Goal: Answer question/provide support: Share knowledge or assist other users

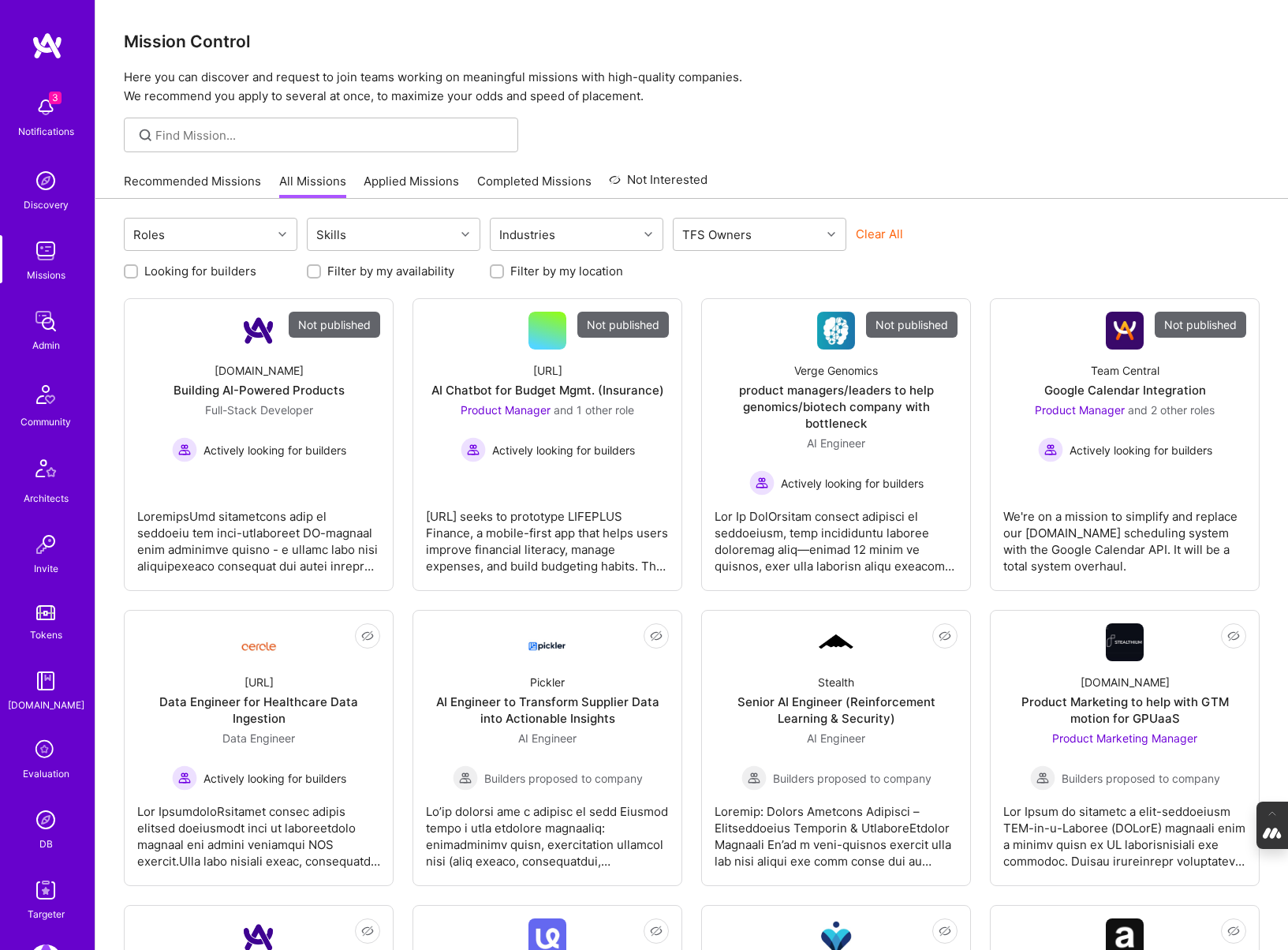
click at [37, 827] on img at bounding box center [45, 819] width 32 height 32
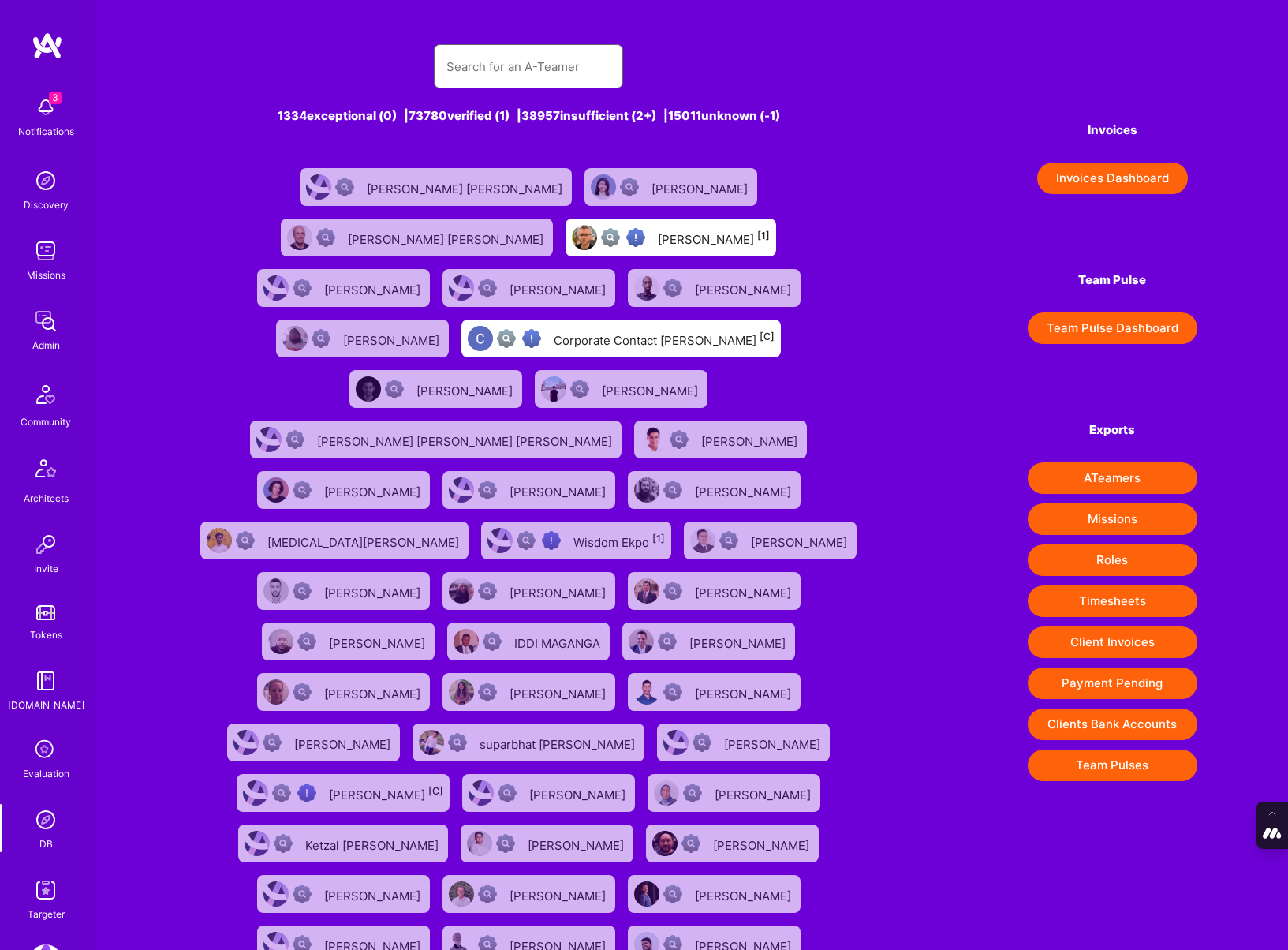
click at [454, 75] on input "text" at bounding box center [528, 67] width 164 height 41
paste input "[EMAIL_ADDRESS][DOMAIN_NAME]"
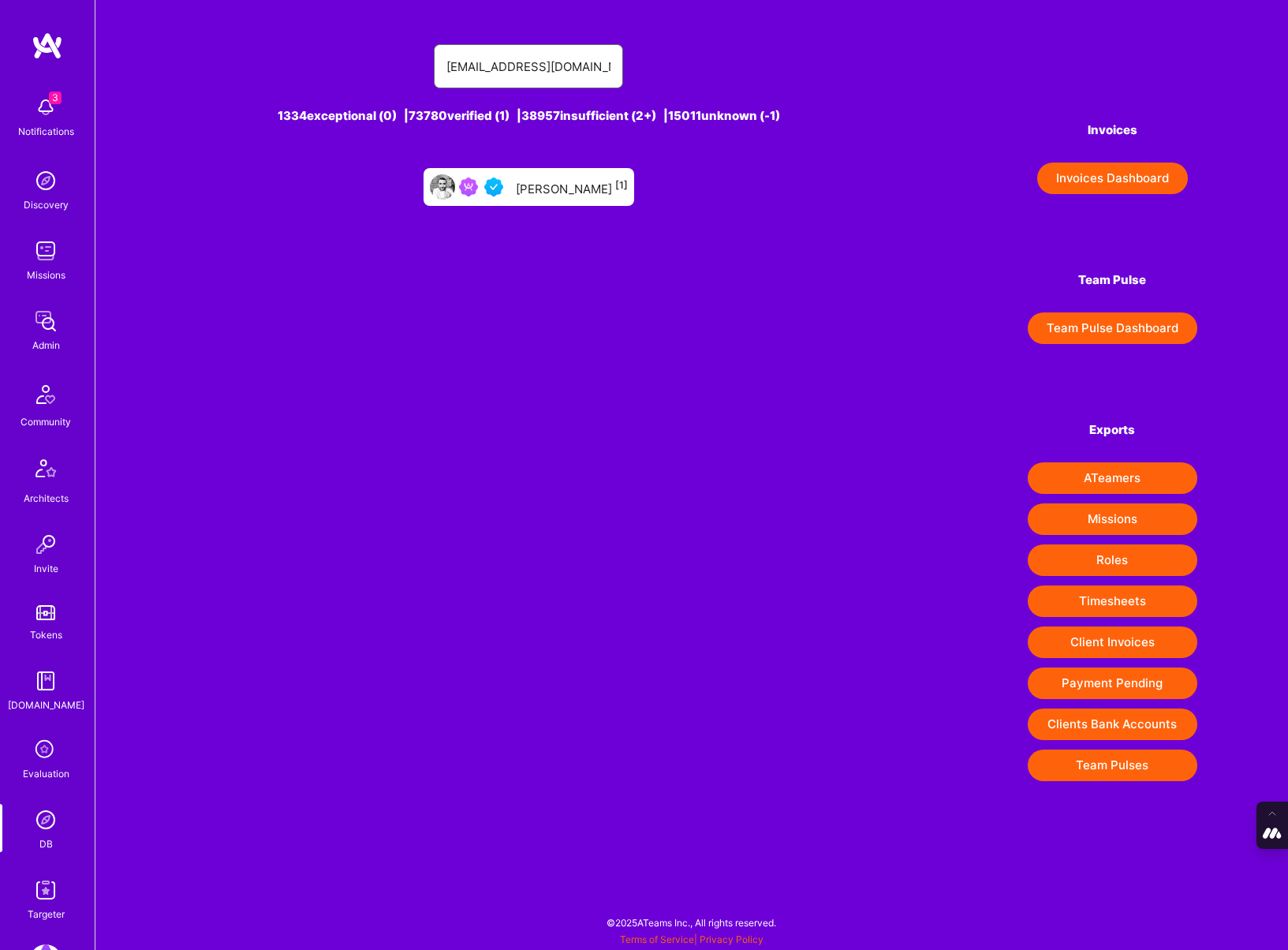
type input "[EMAIL_ADDRESS][DOMAIN_NAME]"
click at [599, 195] on div "[PERSON_NAME] [1]" at bounding box center [572, 187] width 112 height 20
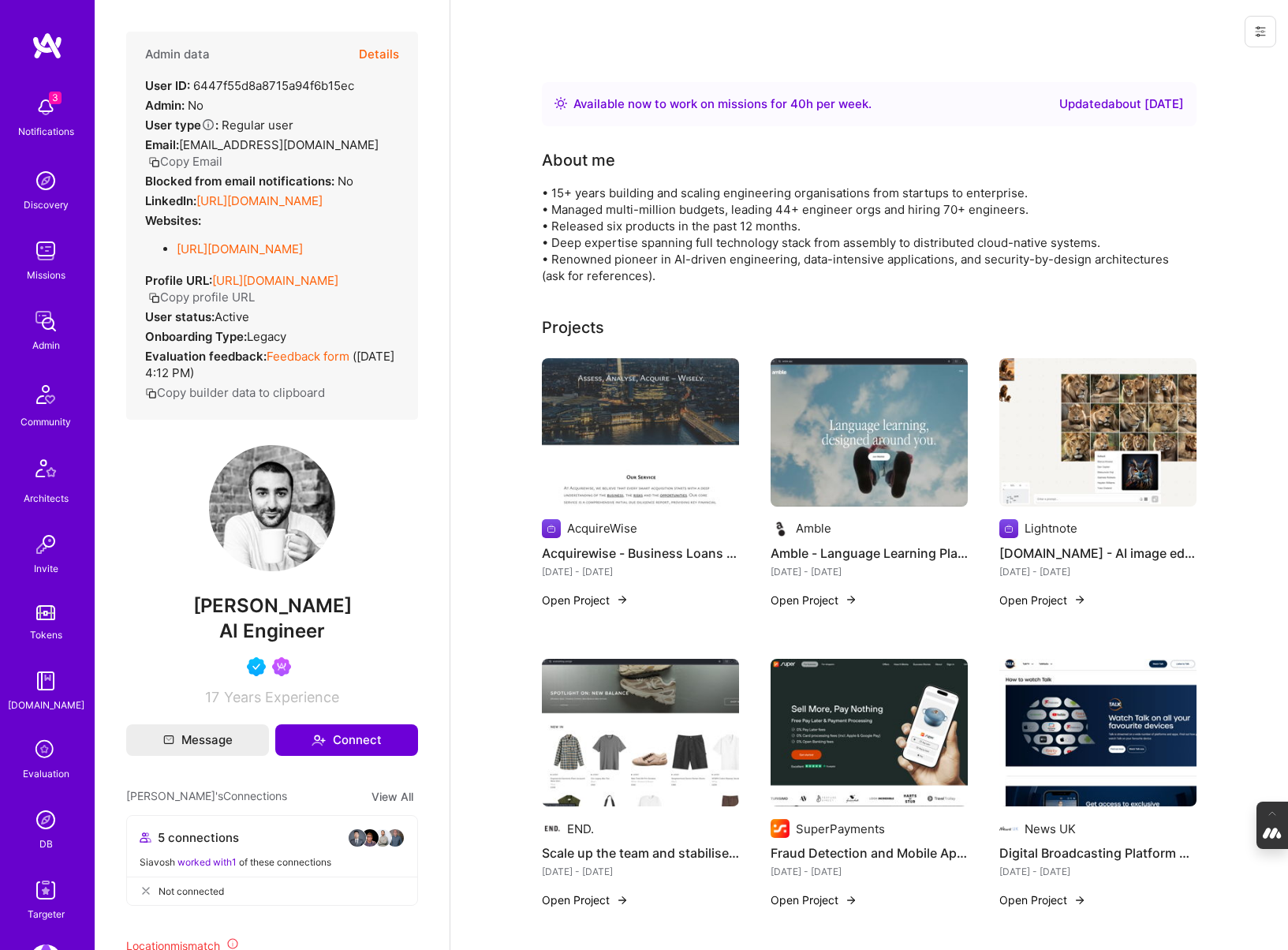
click at [637, 415] on img at bounding box center [640, 432] width 197 height 149
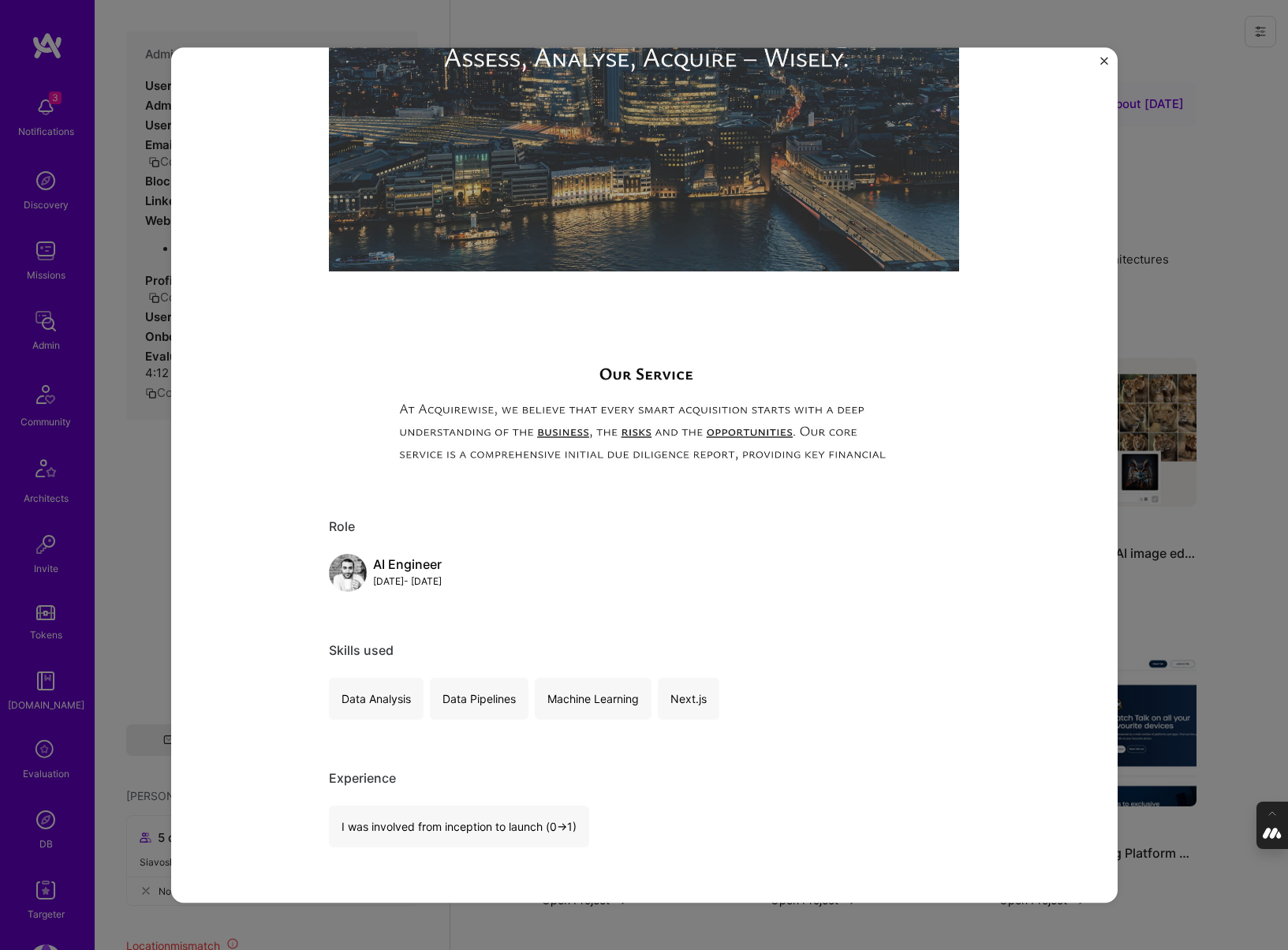
scroll to position [234, 0]
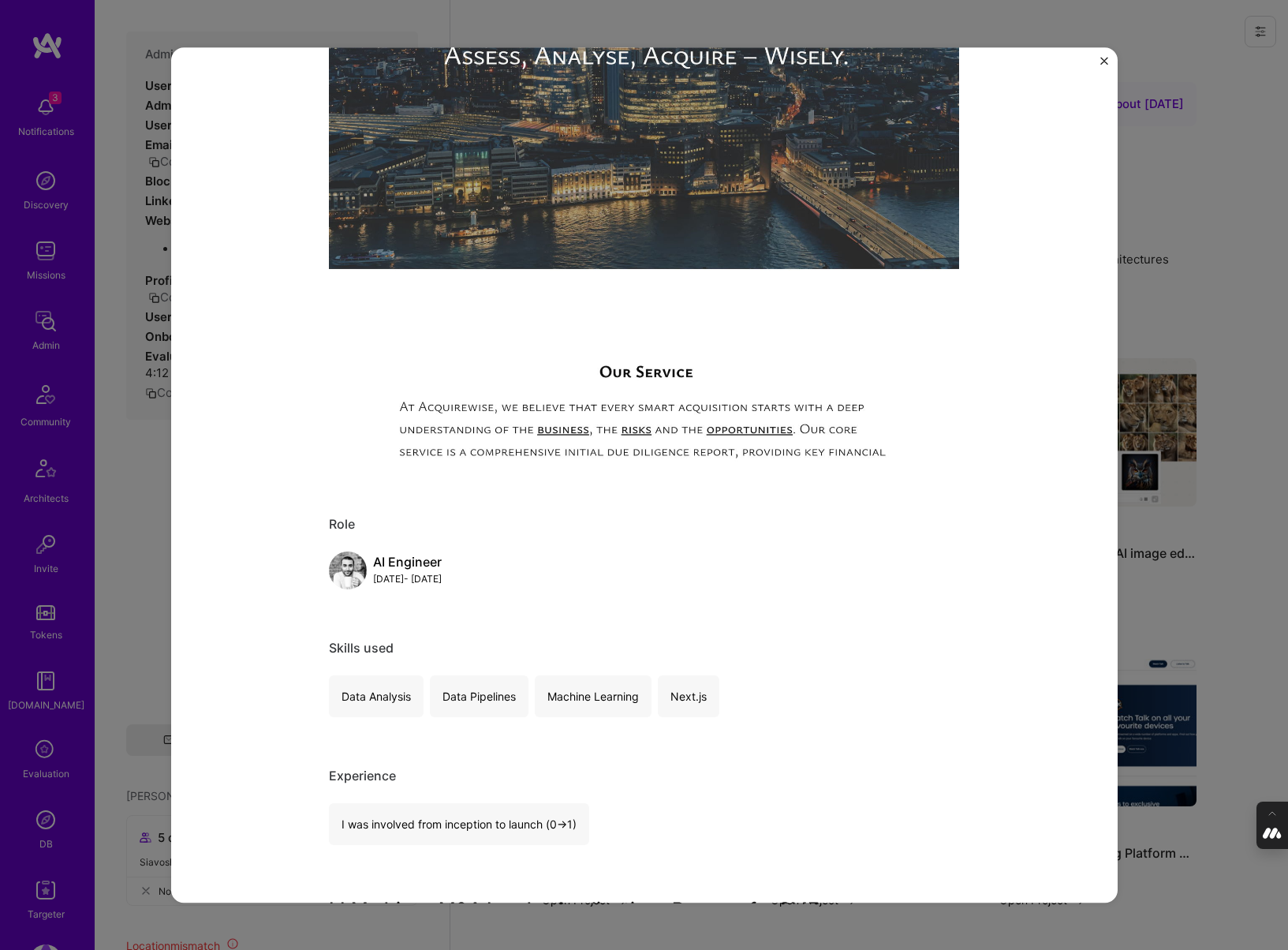
click at [1174, 589] on div "Acquirewise - Business Loans for SME Acquisitions AcquireWise Financial Service…" at bounding box center [644, 475] width 1288 height 950
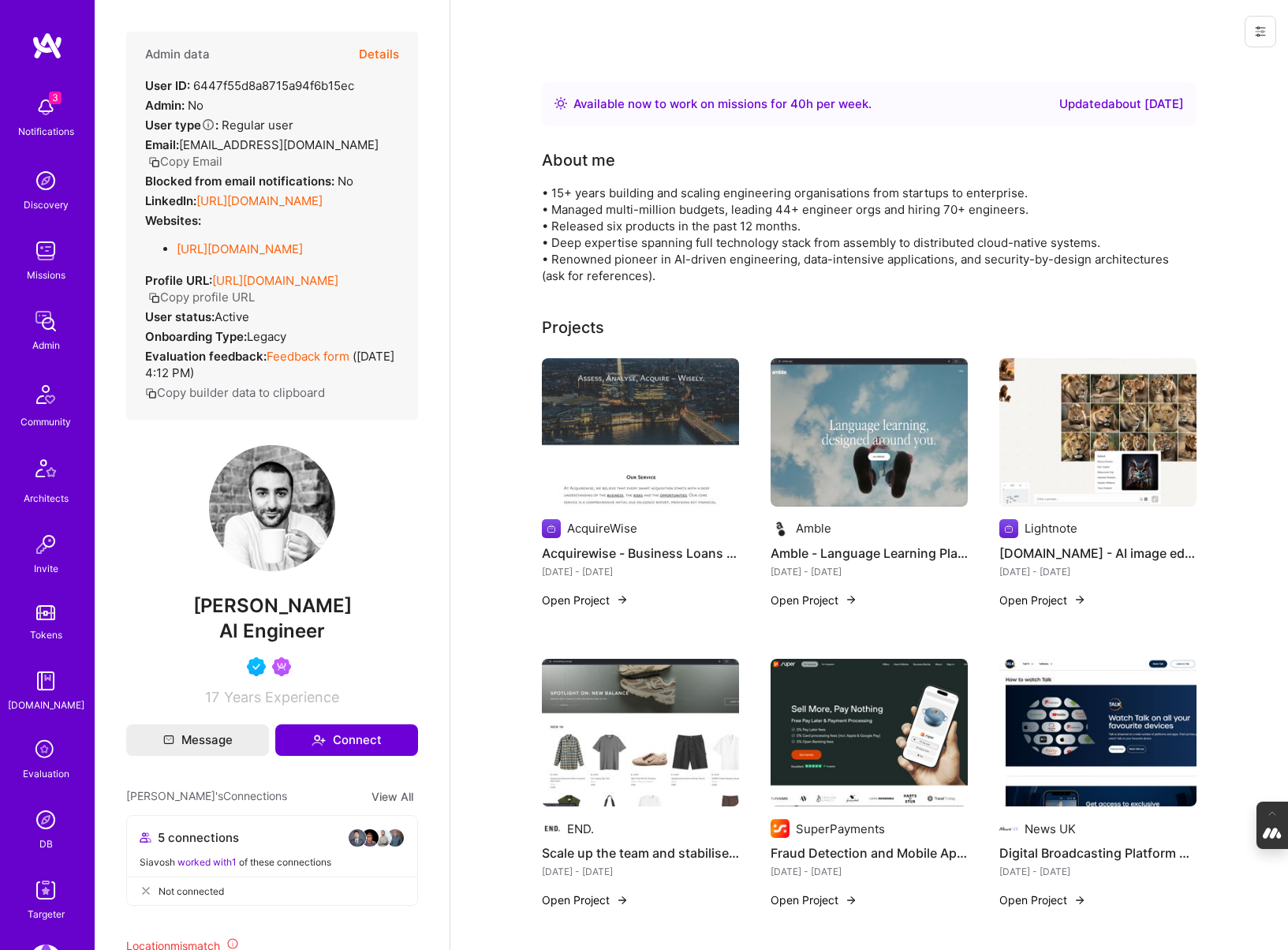
click at [858, 421] on img at bounding box center [869, 432] width 197 height 149
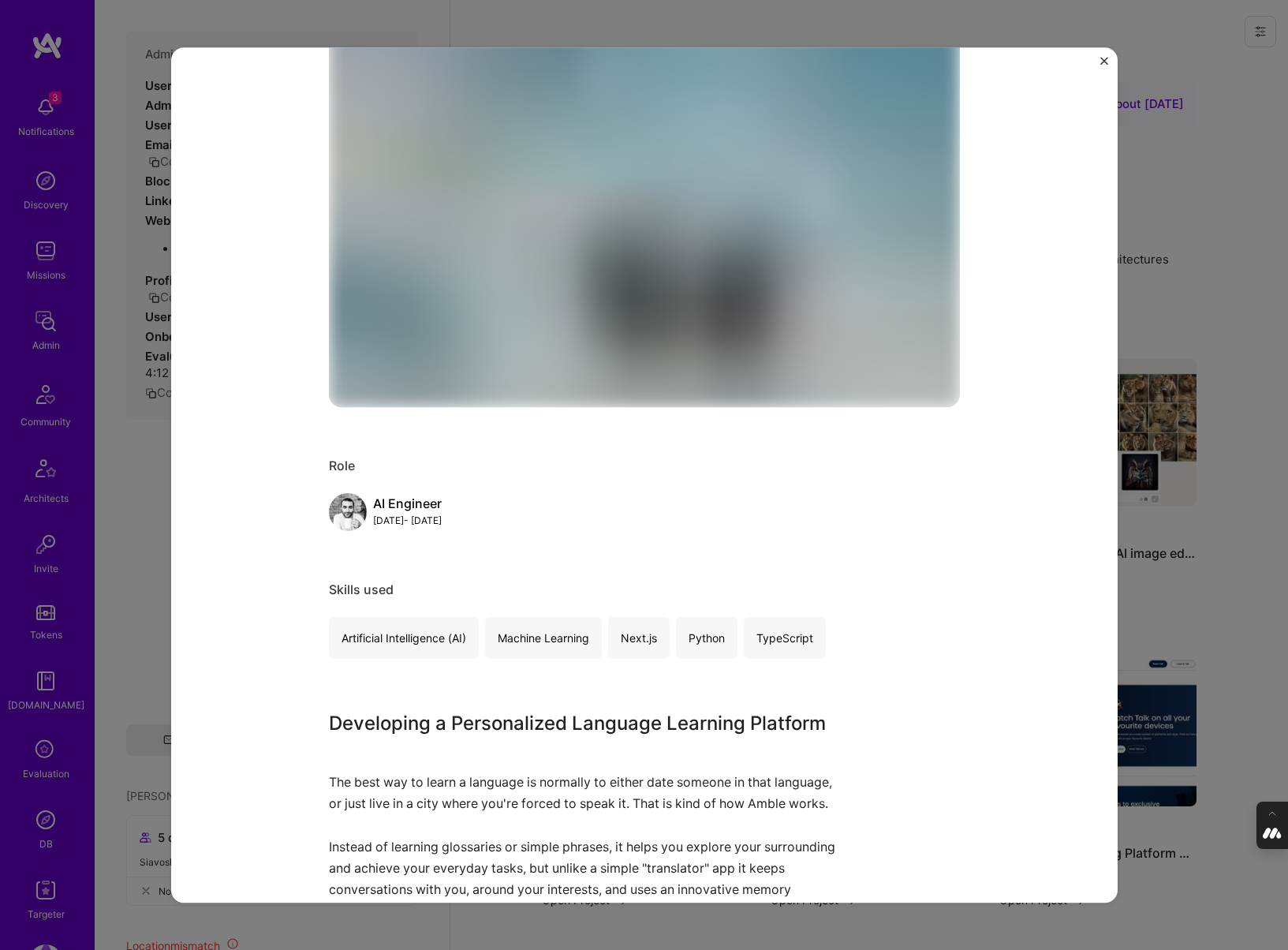
scroll to position [319, 0]
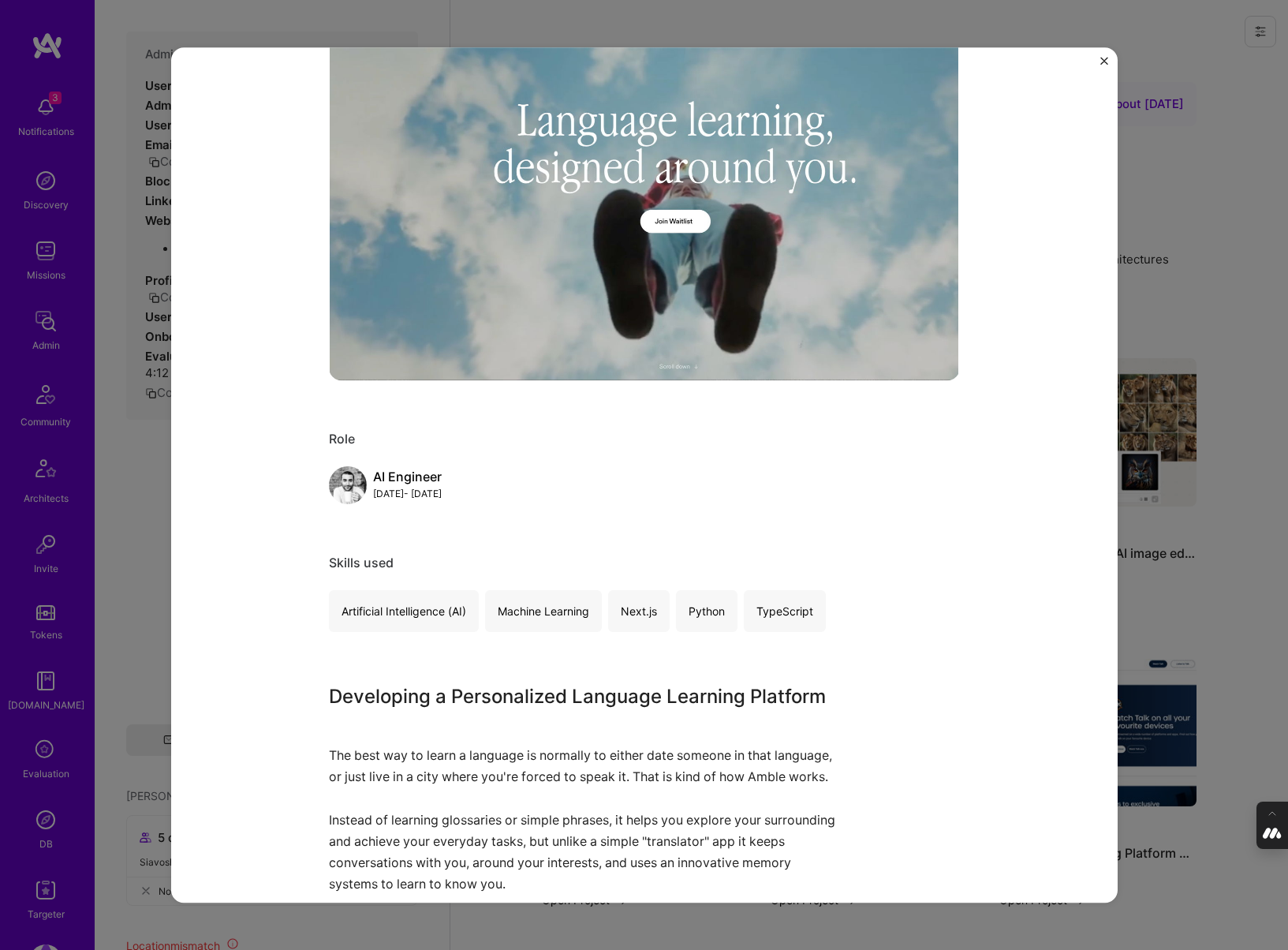
click at [1217, 607] on div "Amble - Language Learning Platform Development Amble Artifical Intelligence / M…" at bounding box center [644, 475] width 1288 height 950
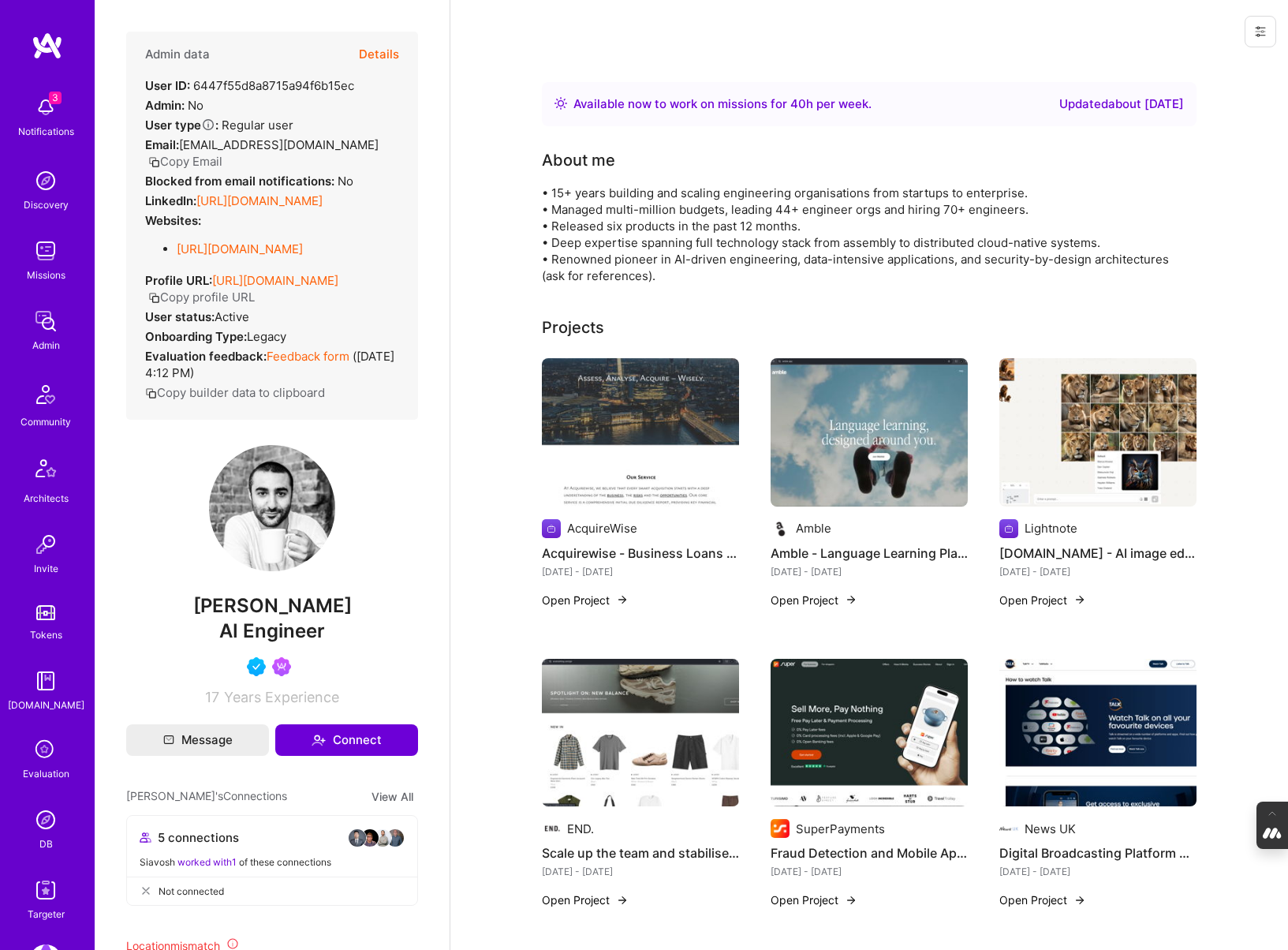
click at [1109, 442] on img at bounding box center [1097, 432] width 197 height 149
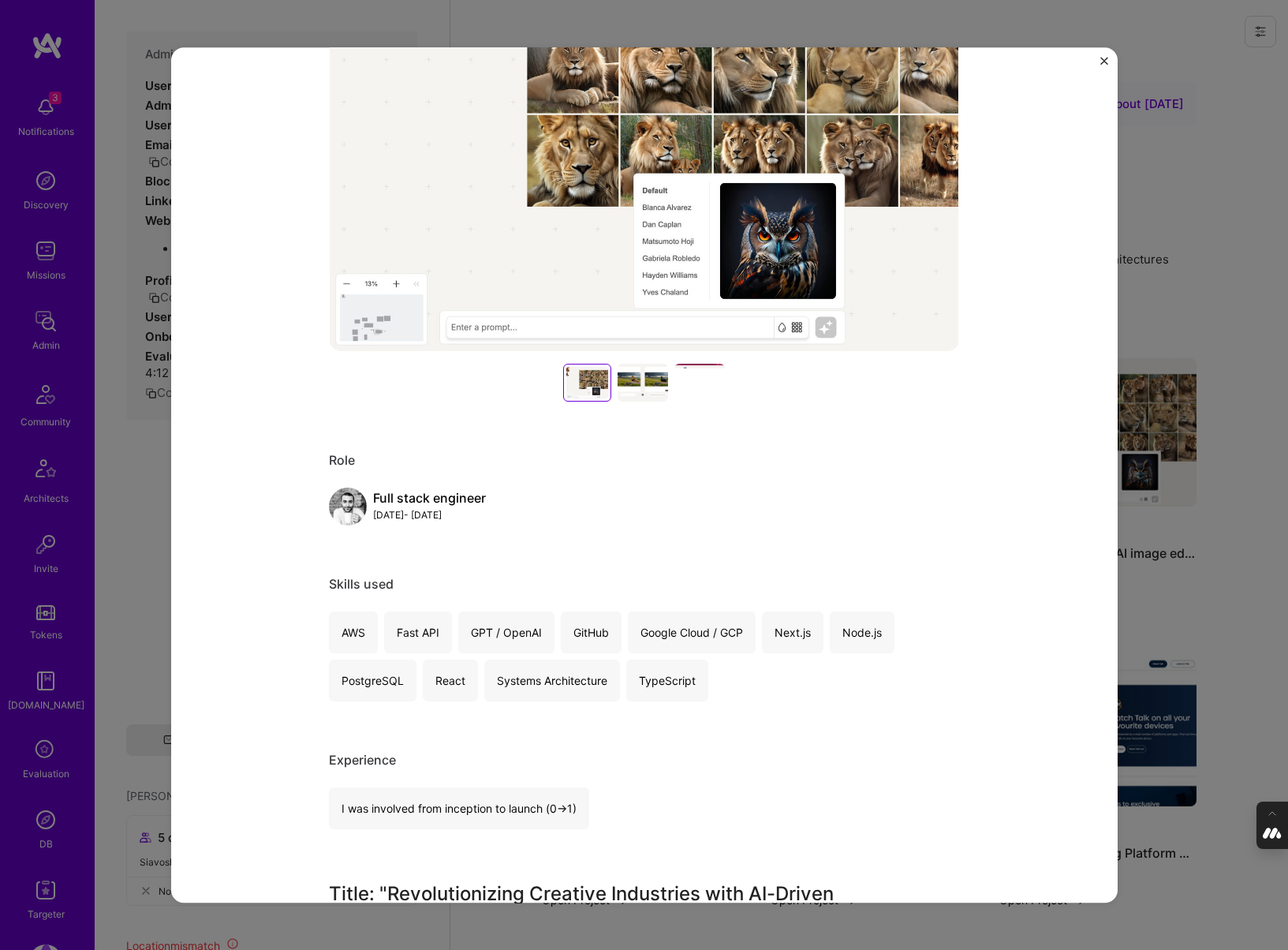
scroll to position [432, 0]
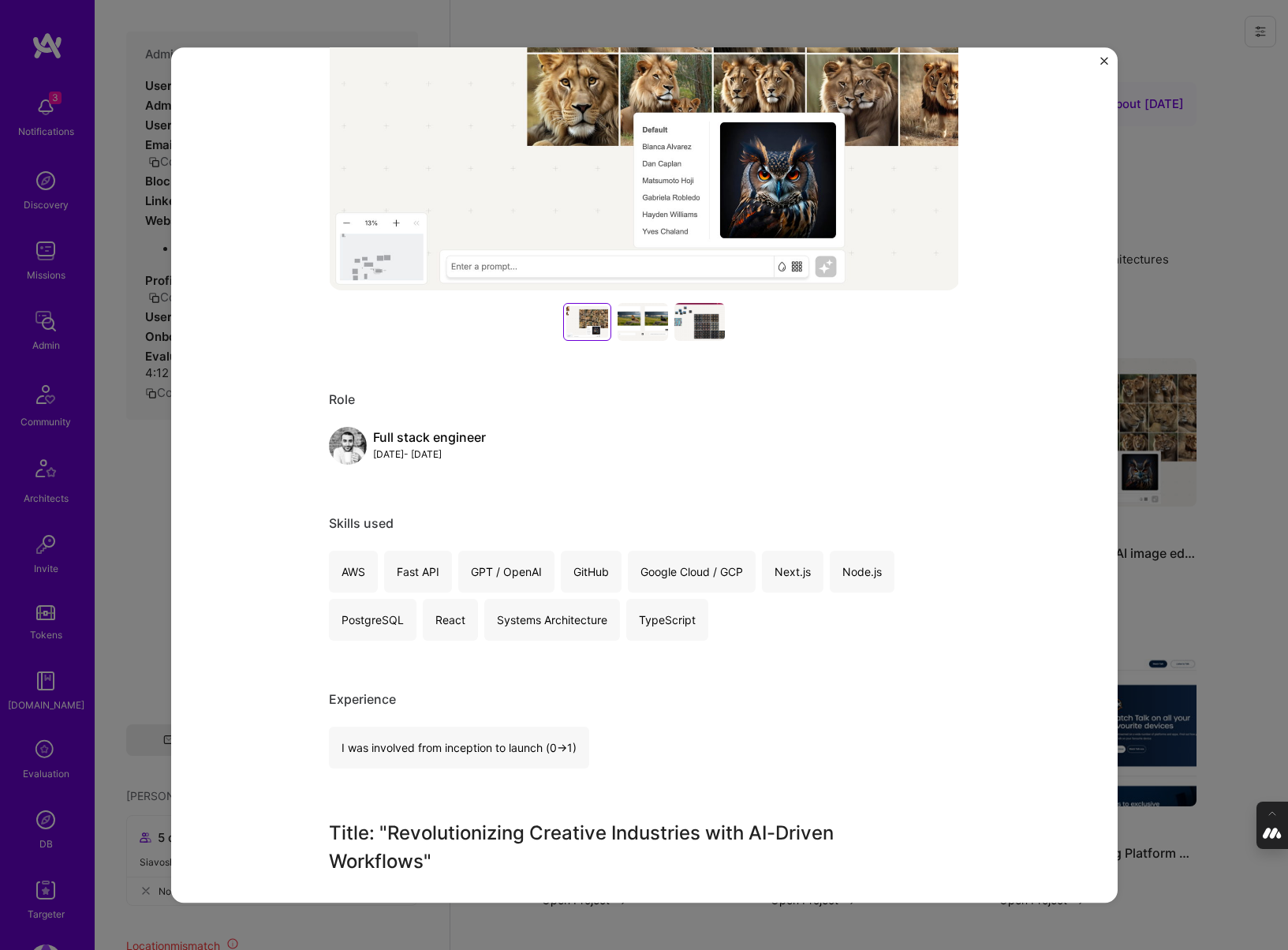
click at [1157, 619] on div "[DOMAIN_NAME] - AI image editor (company pivoted away after too many competitor…" at bounding box center [644, 475] width 1288 height 950
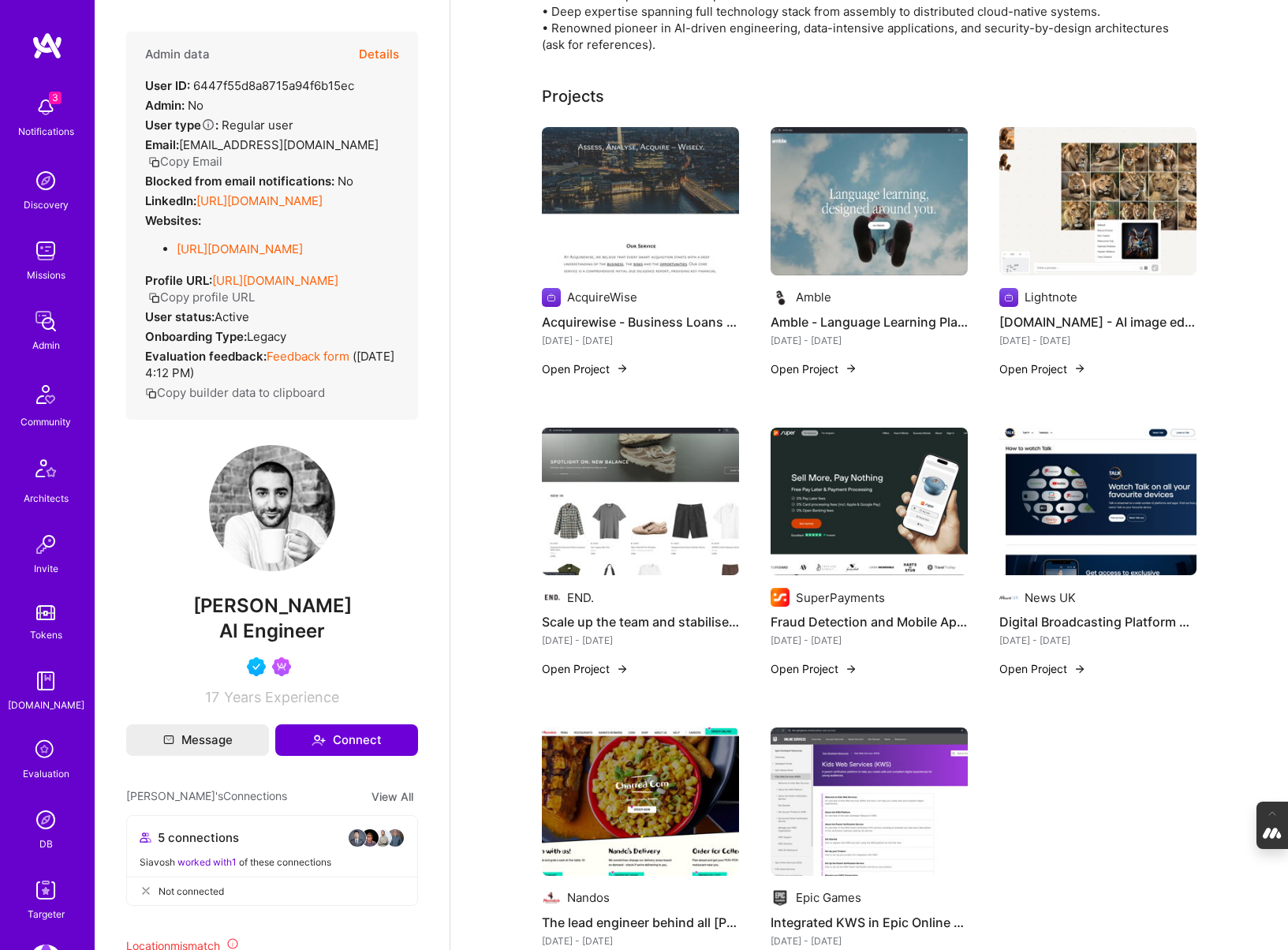
scroll to position [268, 0]
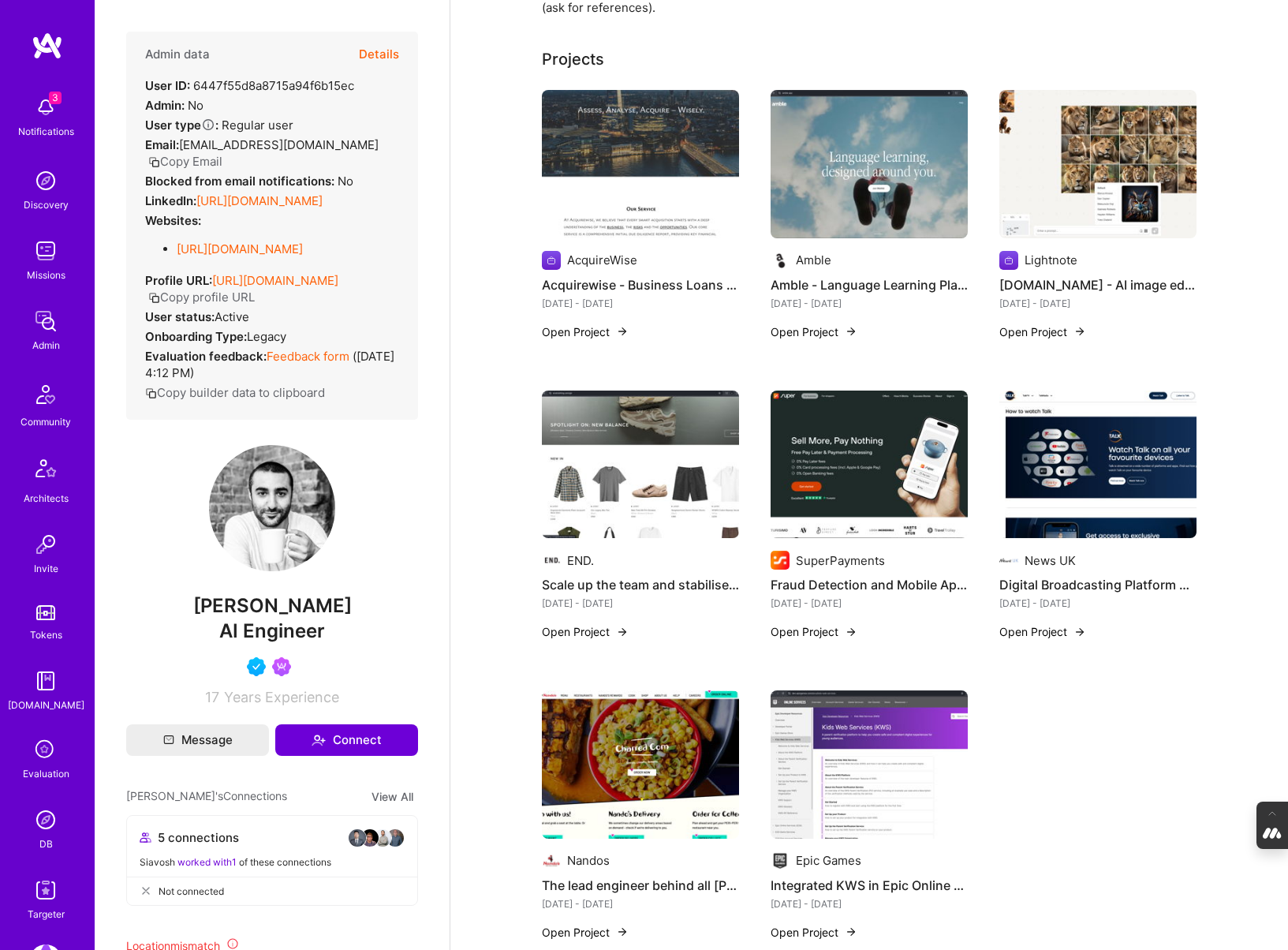
click at [631, 492] on img at bounding box center [640, 464] width 197 height 149
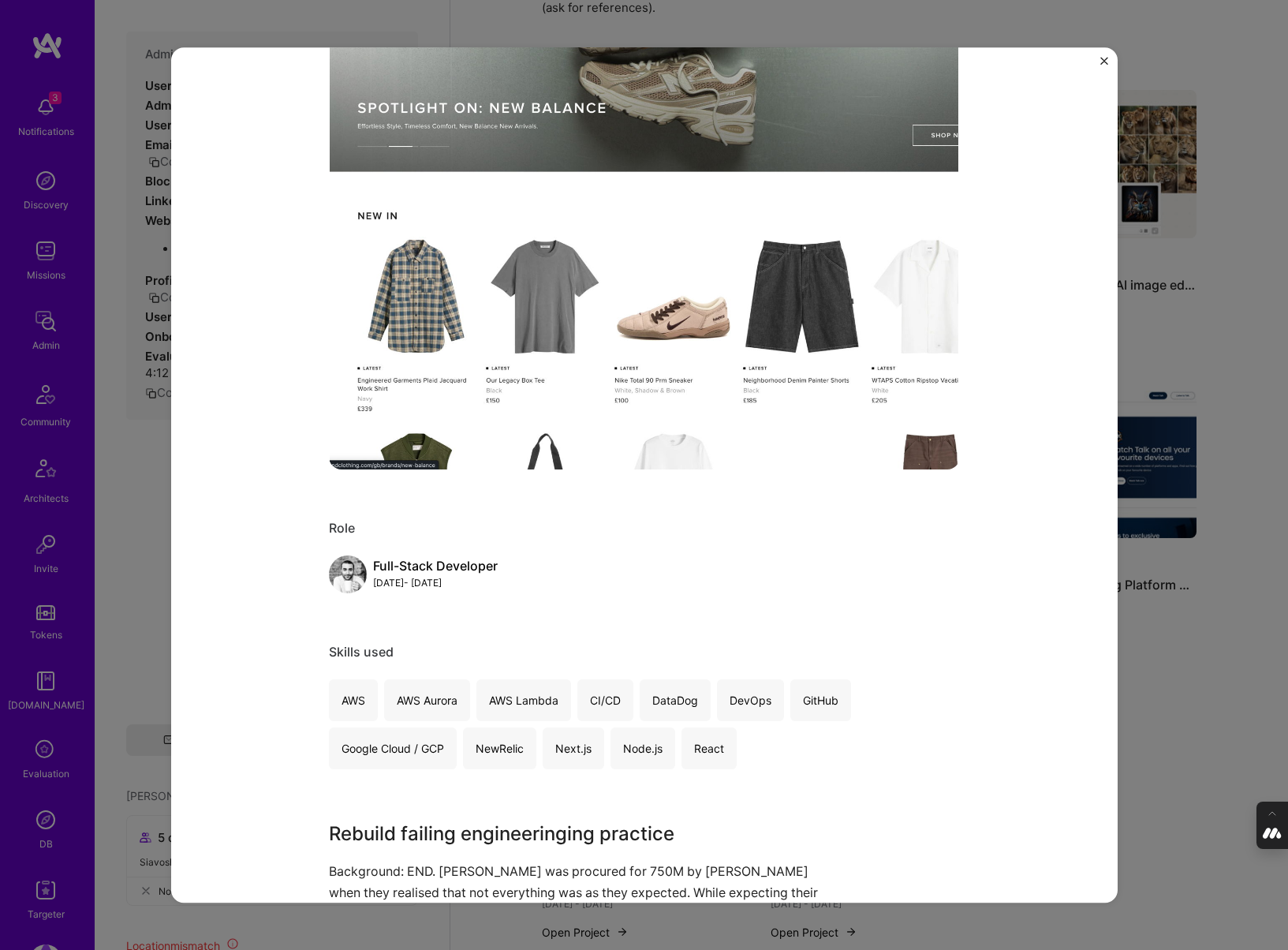
scroll to position [240, 0]
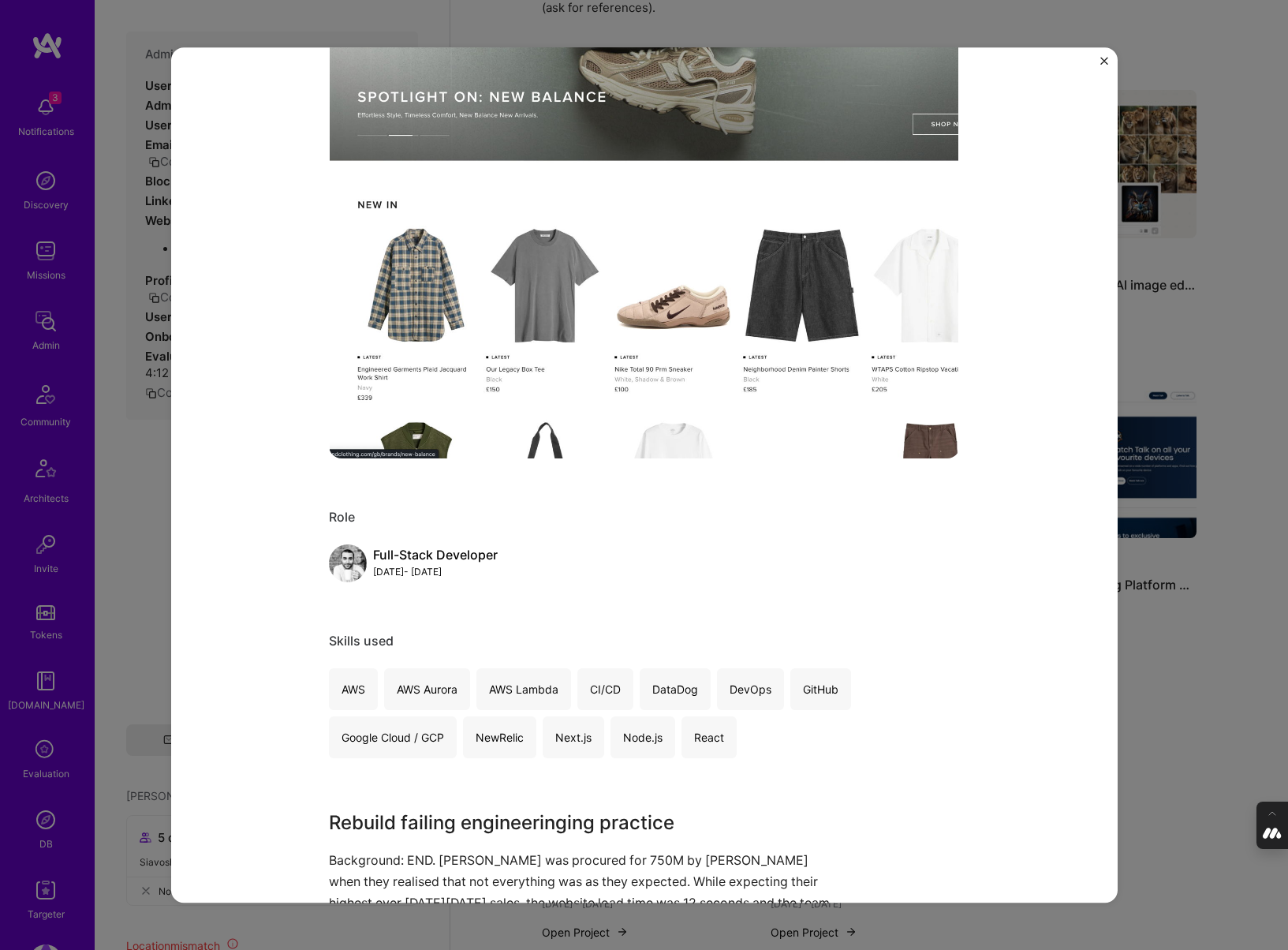
click at [1162, 665] on div "Scale up the team and stabilise the platform END. Retail Project link Role Full…" at bounding box center [644, 475] width 1288 height 950
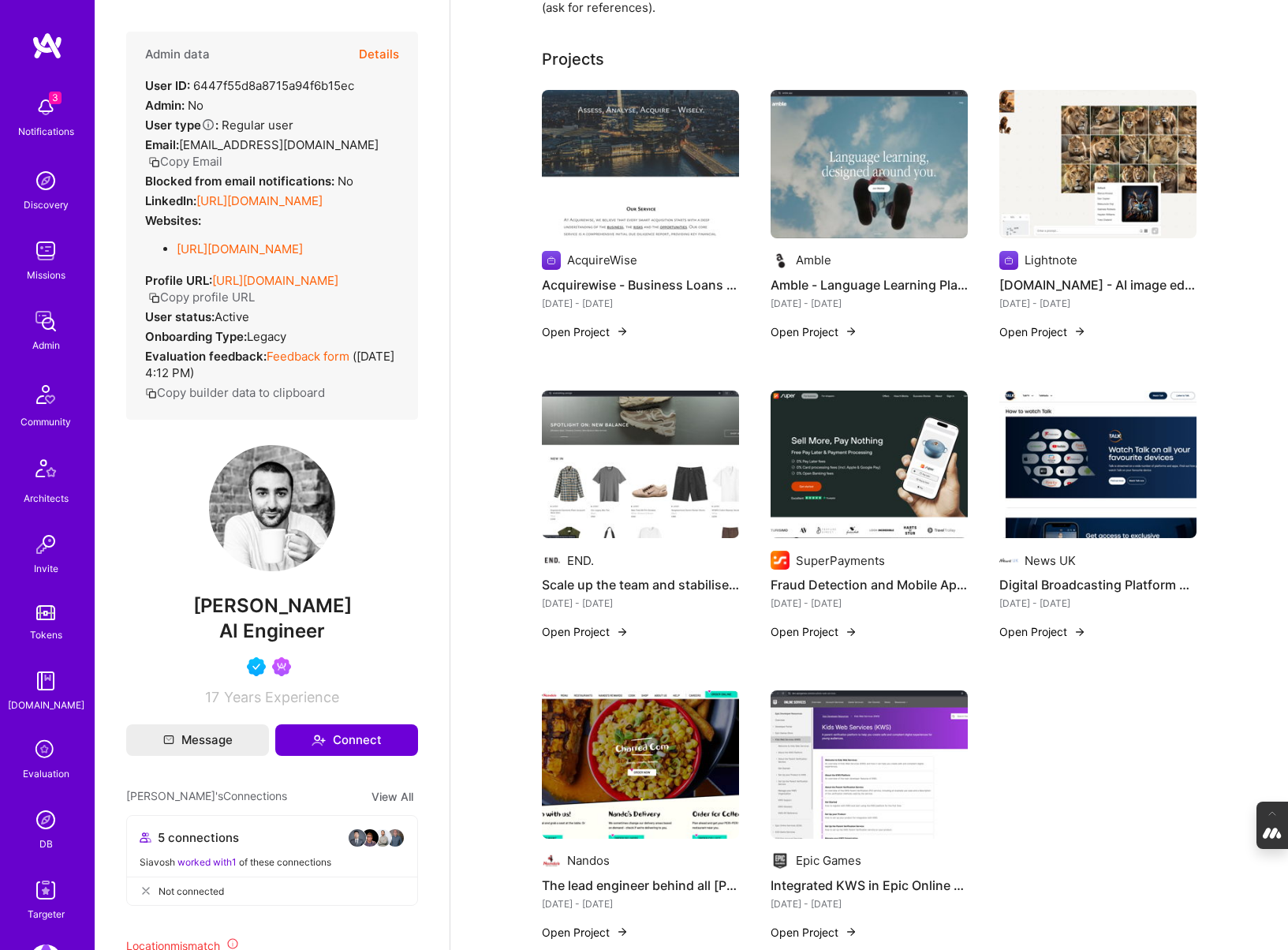
click at [894, 551] on div "SuperPayments" at bounding box center [869, 559] width 197 height 19
click at [853, 504] on img at bounding box center [869, 464] width 197 height 149
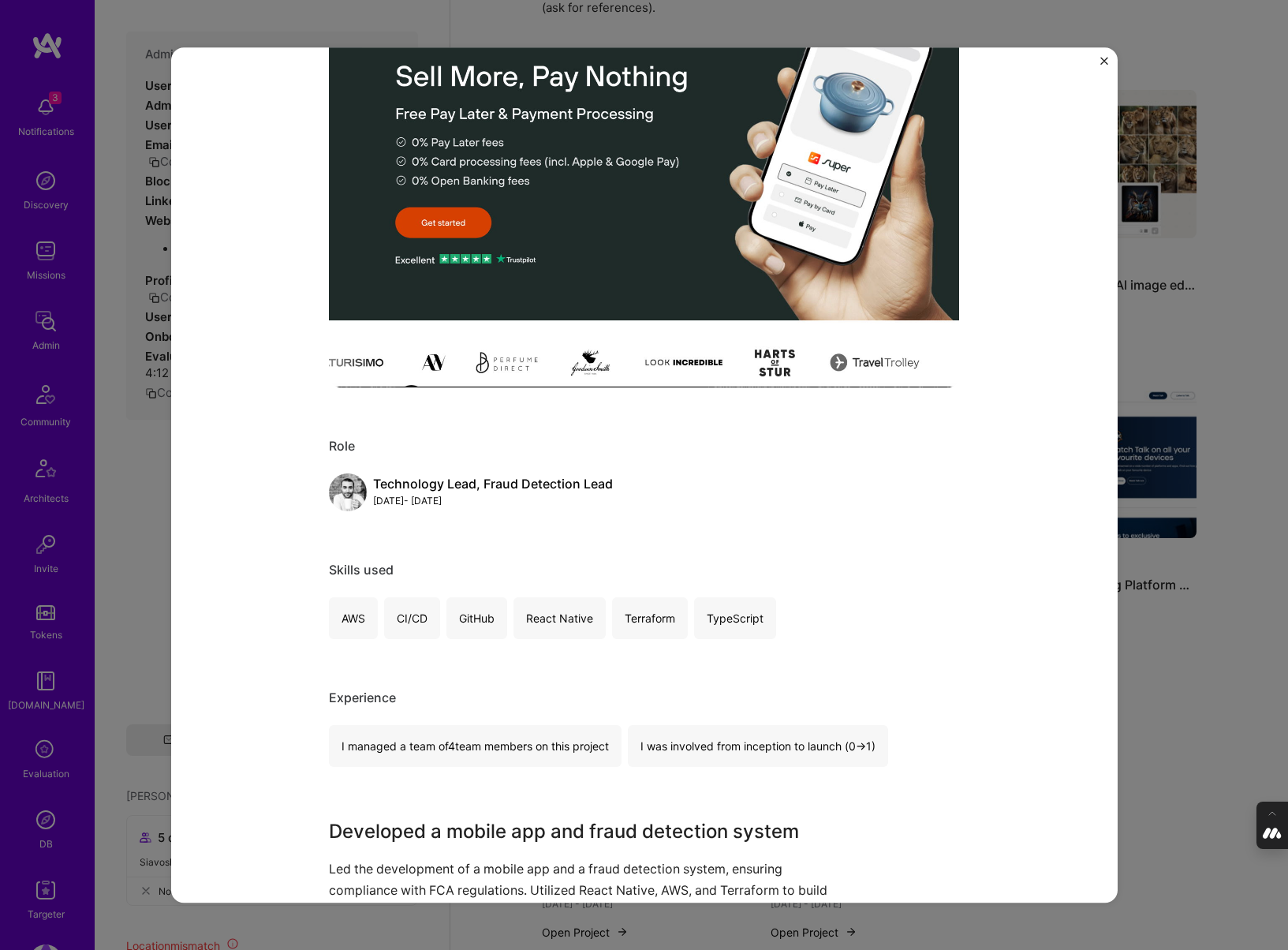
scroll to position [317, 0]
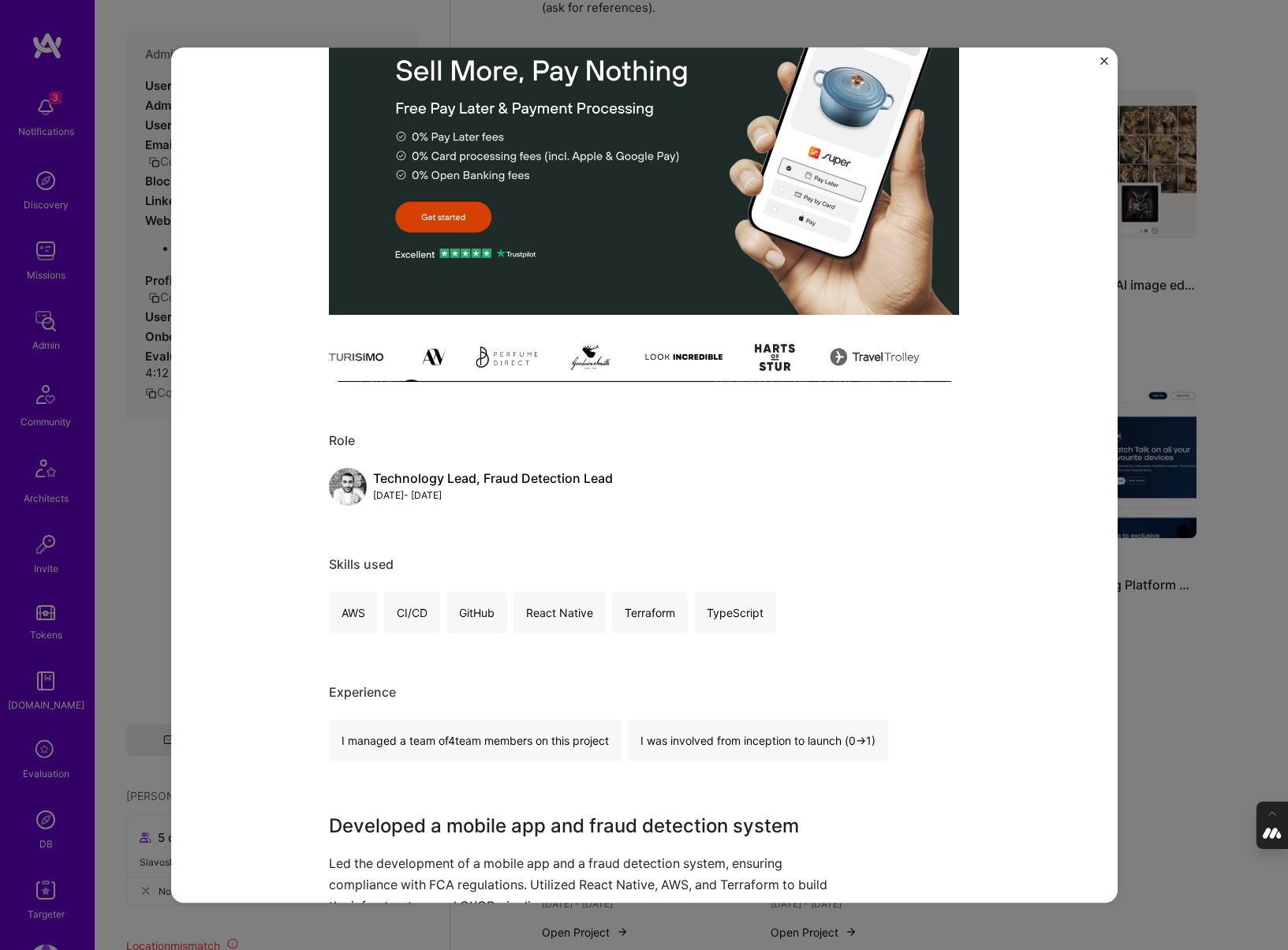
click at [1164, 701] on div "Fraud Detection and Mobile App Development SuperPayments Financial Services / F…" at bounding box center [644, 475] width 1288 height 950
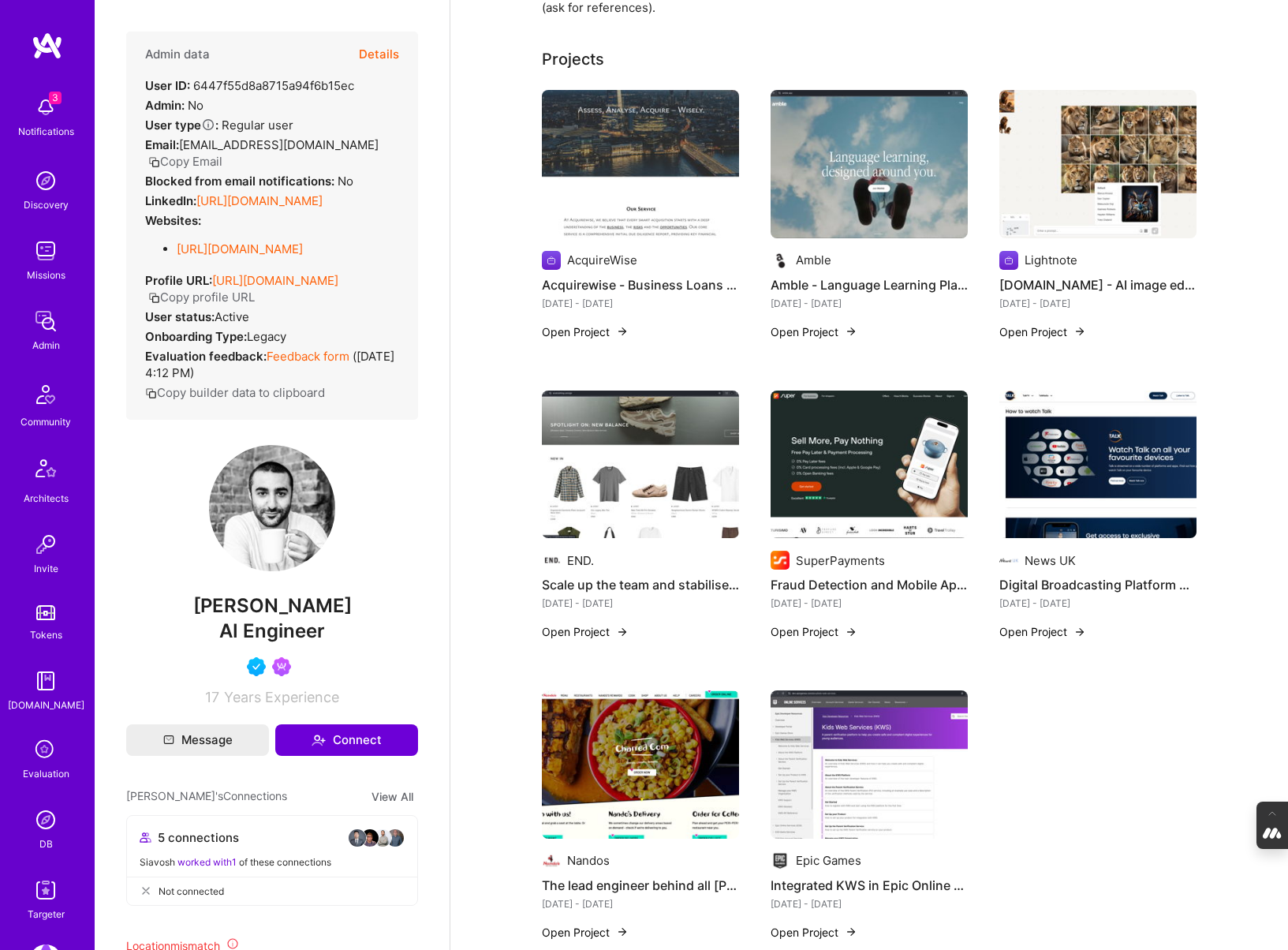
click at [1100, 519] on img at bounding box center [1097, 464] width 197 height 149
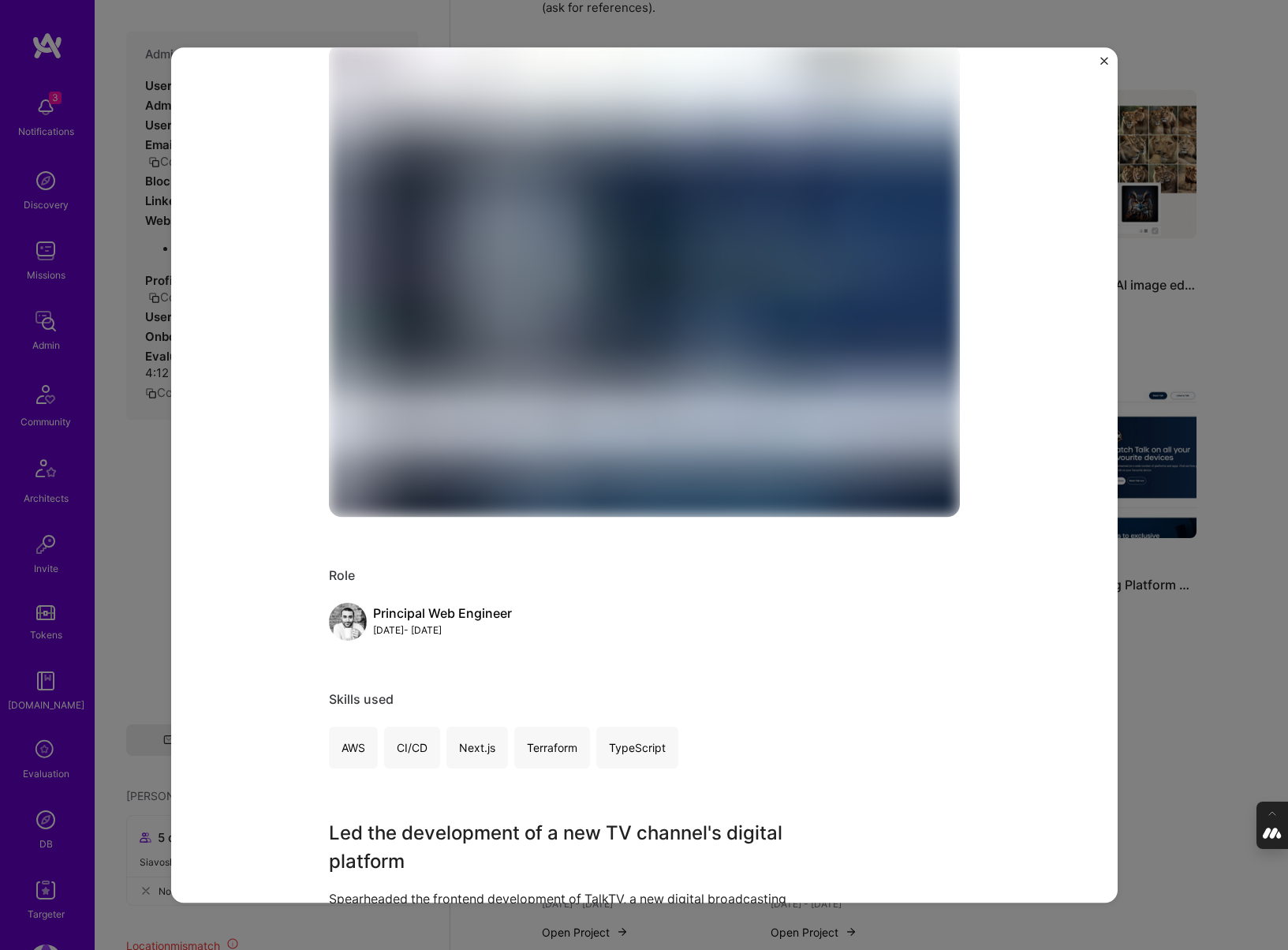
scroll to position [198, 0]
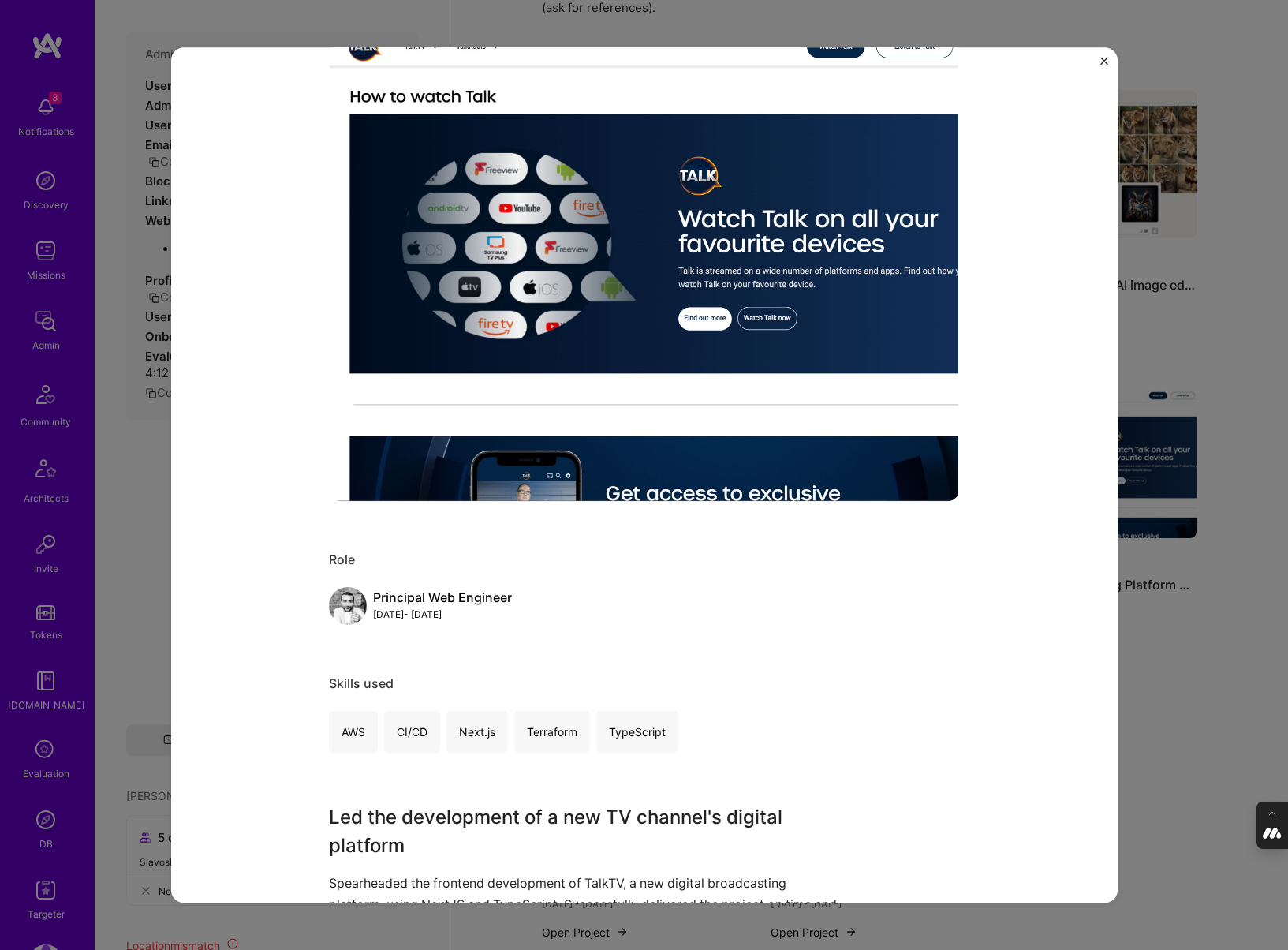
click at [1193, 671] on div "Digital Broadcasting Platform Development News UK Media, News & Journalism Role…" at bounding box center [644, 475] width 1288 height 950
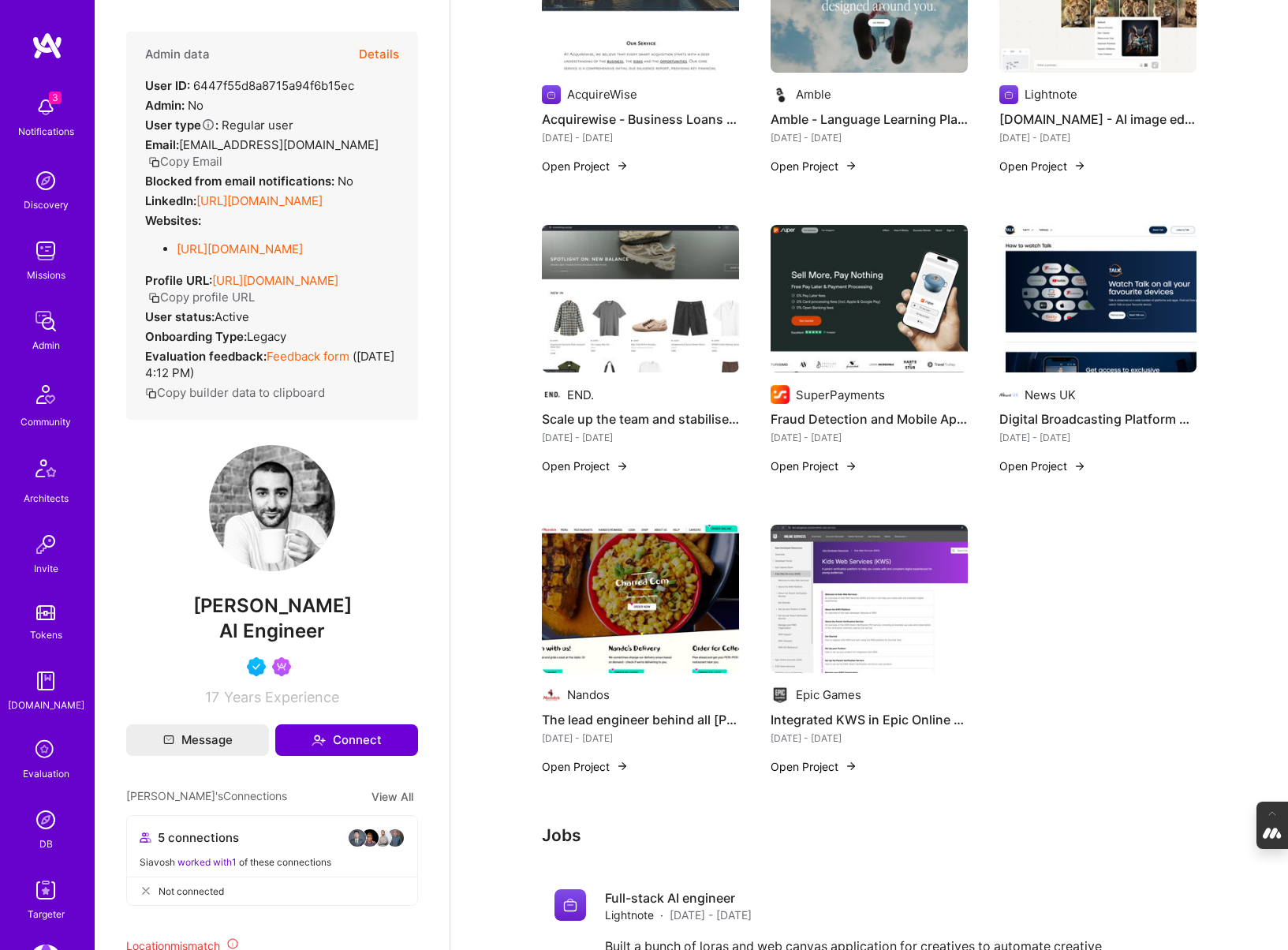
scroll to position [462, 0]
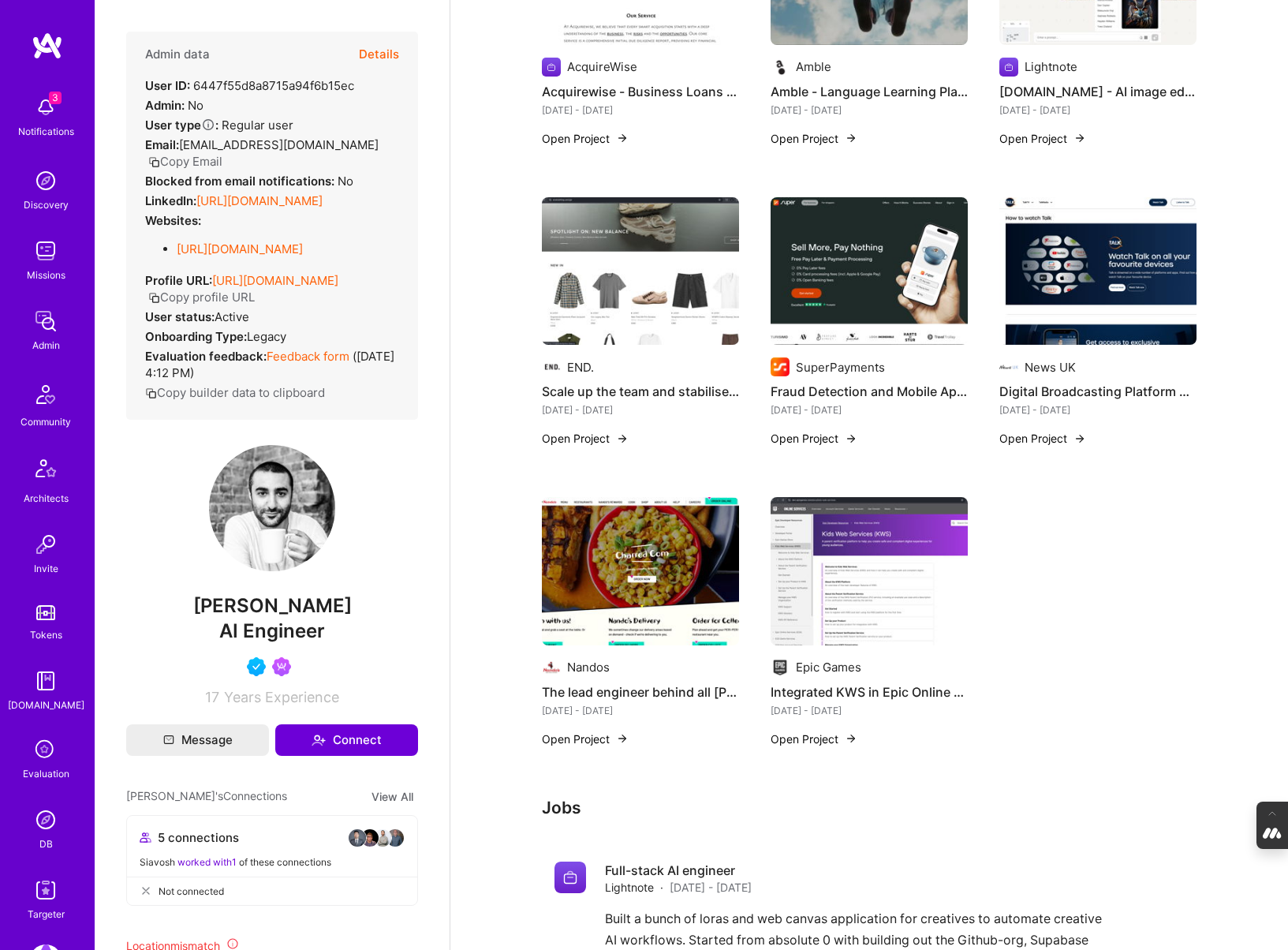
click at [633, 563] on img at bounding box center [640, 571] width 197 height 149
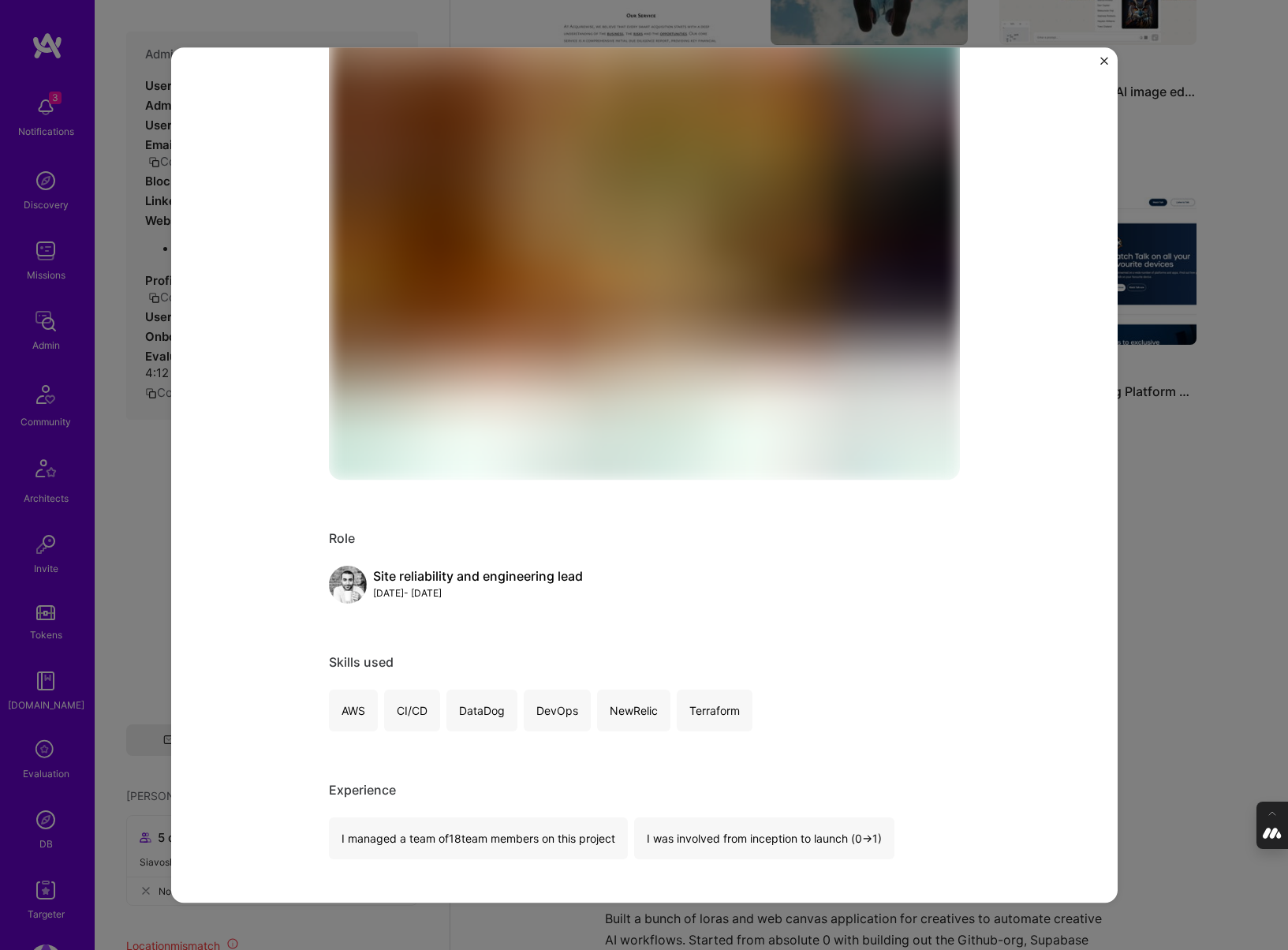
scroll to position [253, 0]
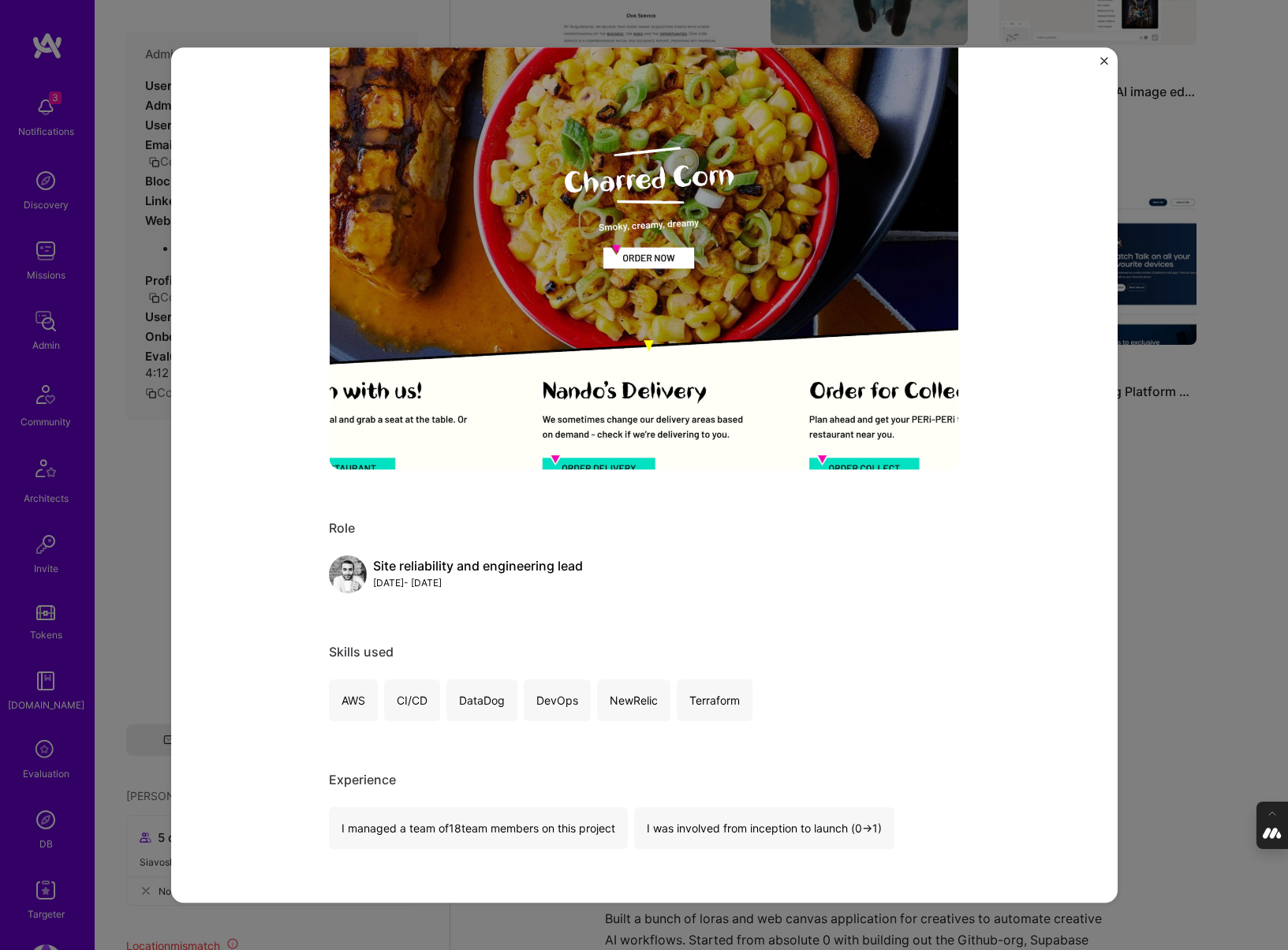
click at [1165, 628] on div "The lead engineer behind all Nando's customer facing tech, website, payments, o…" at bounding box center [644, 475] width 1288 height 950
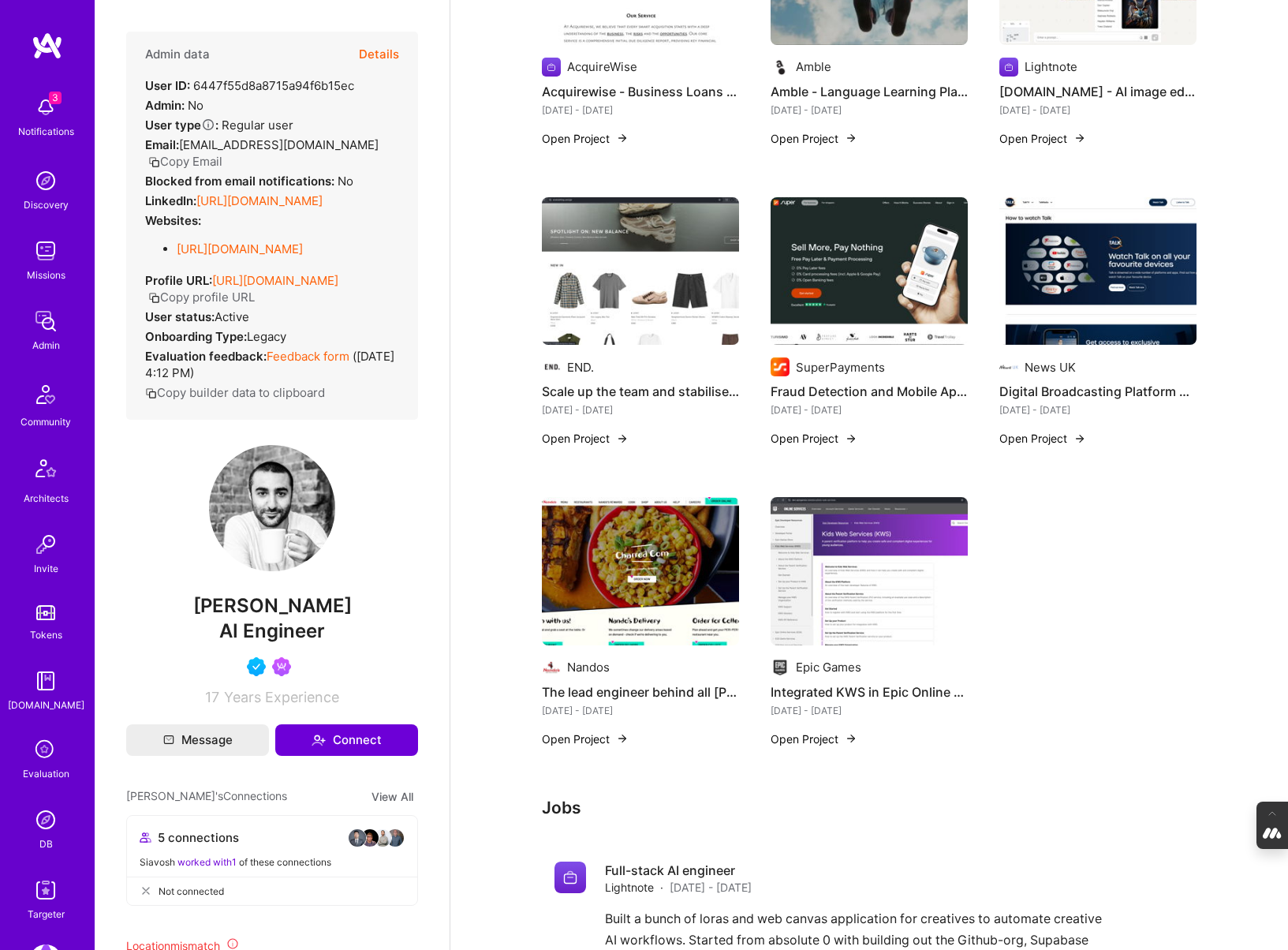
click at [848, 644] on img at bounding box center [869, 571] width 197 height 149
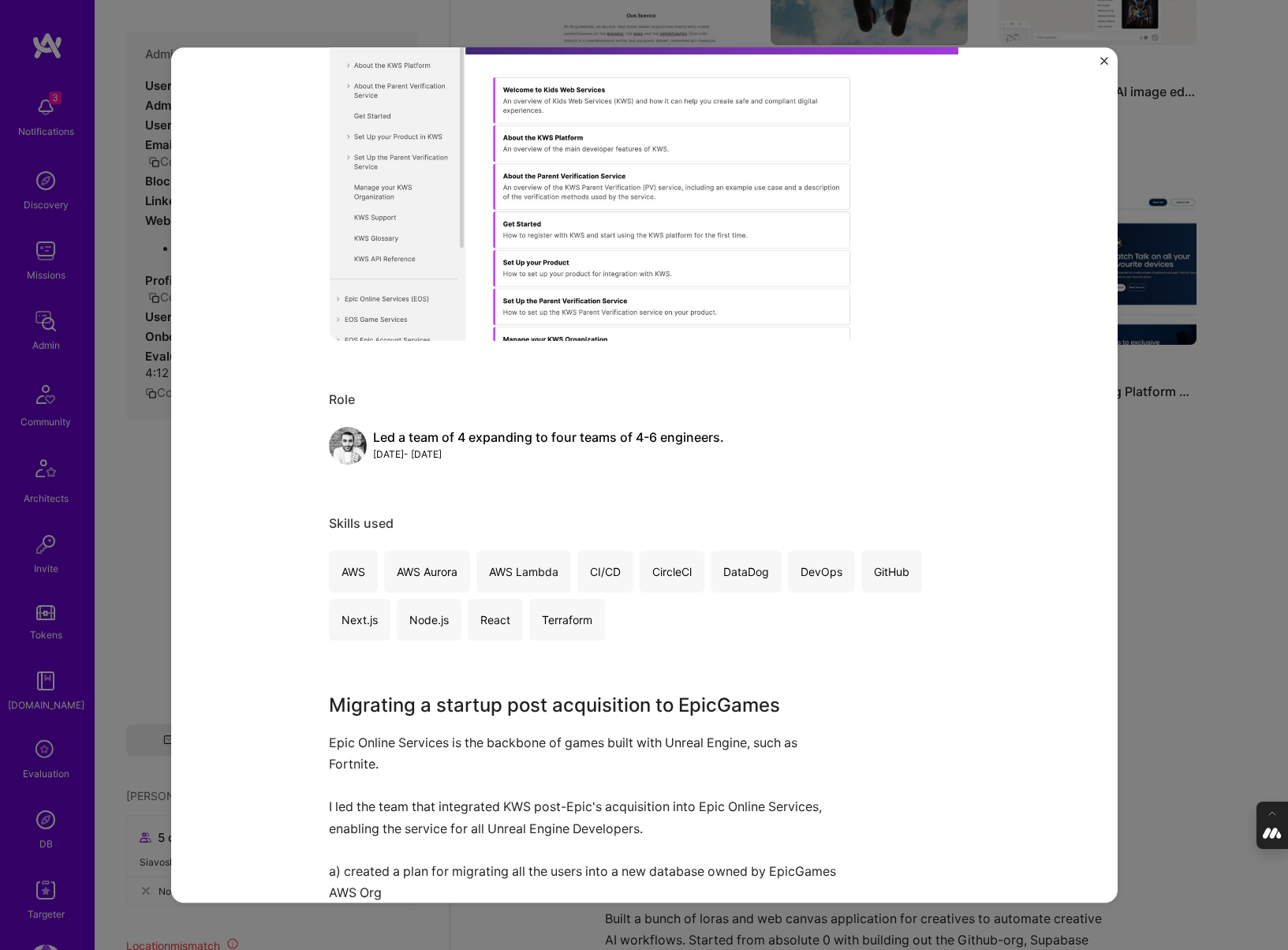
scroll to position [360, 0]
click at [1155, 627] on div "Integrated KWS in Epic Online Services - to be used by Fortnite Epic Games Clou…" at bounding box center [644, 475] width 1288 height 950
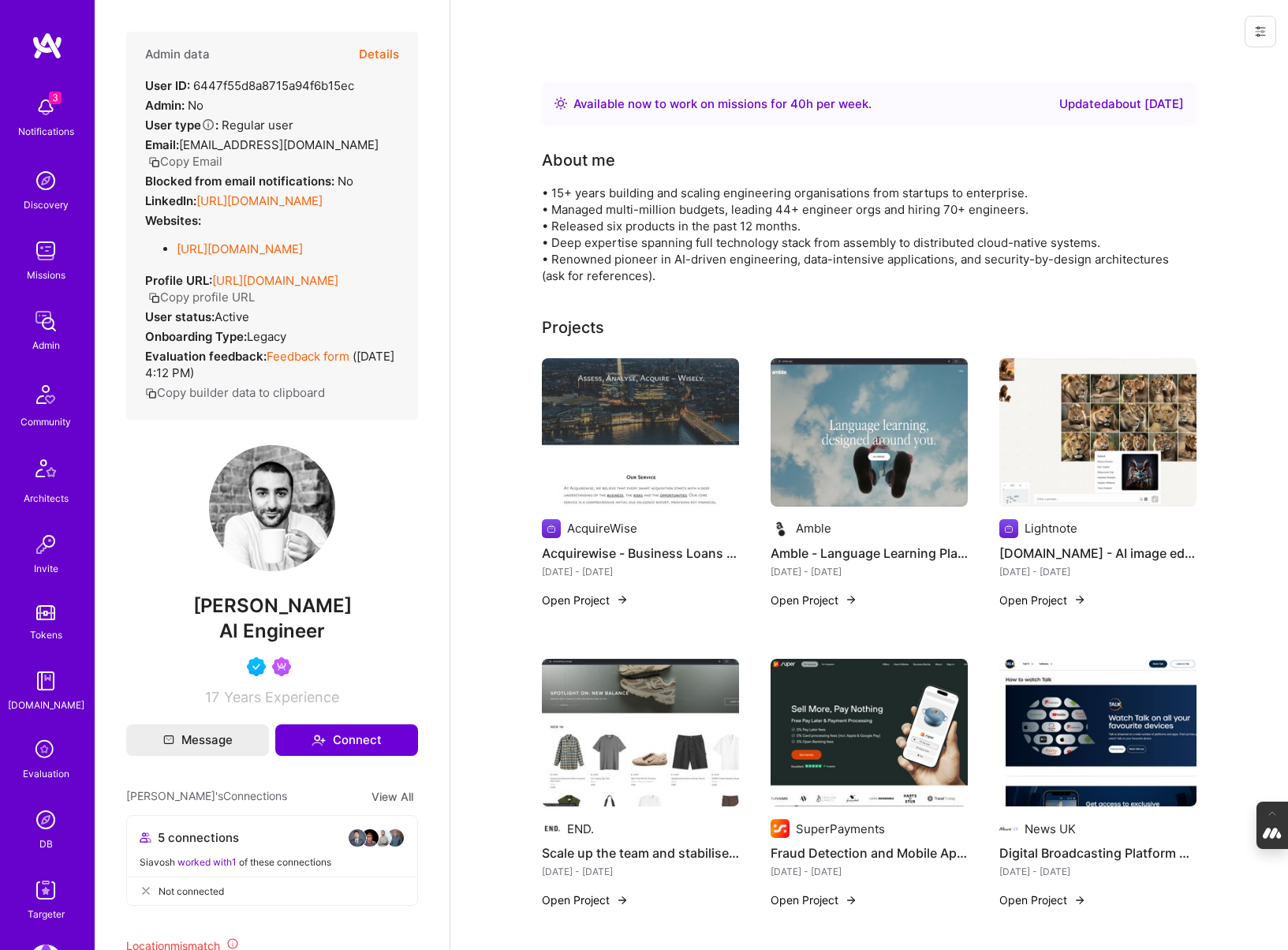
click at [378, 50] on button "Details" at bounding box center [379, 54] width 41 height 45
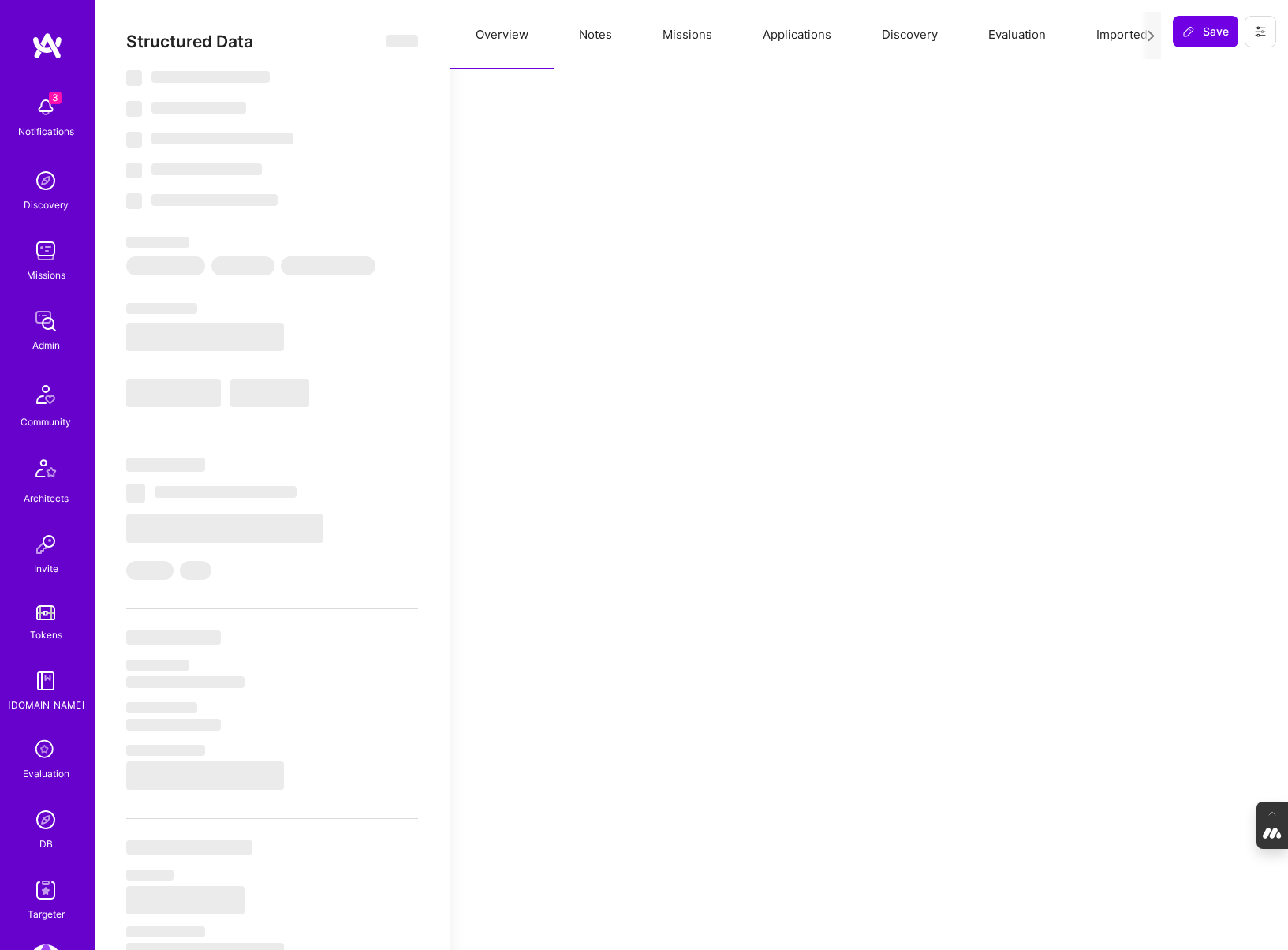
click at [687, 35] on button "Missions" at bounding box center [687, 35] width 100 height 70
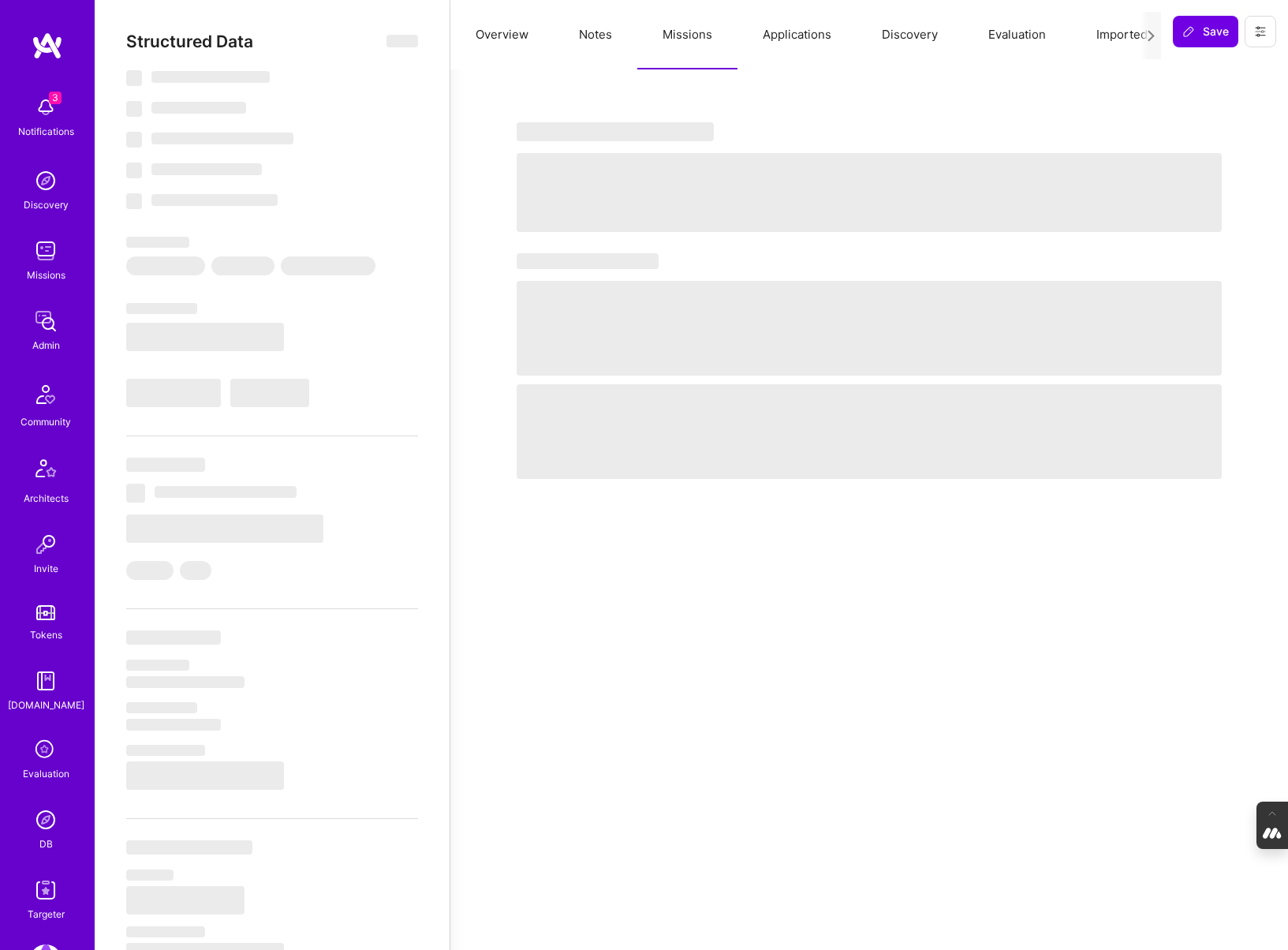
click at [797, 35] on button "Applications" at bounding box center [797, 35] width 119 height 70
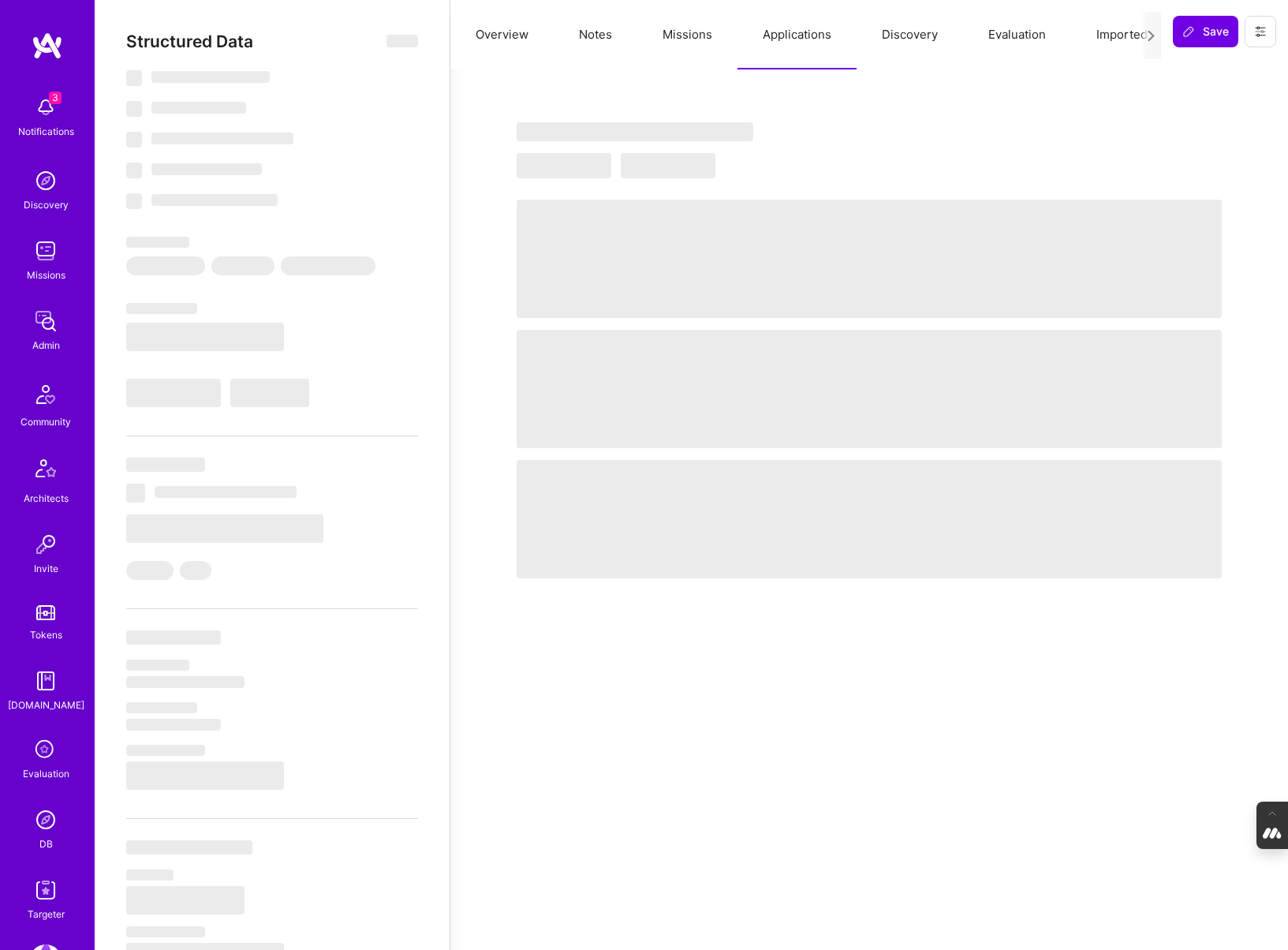
select select "Right Now"
select select "5"
select select "4"
select select "6"
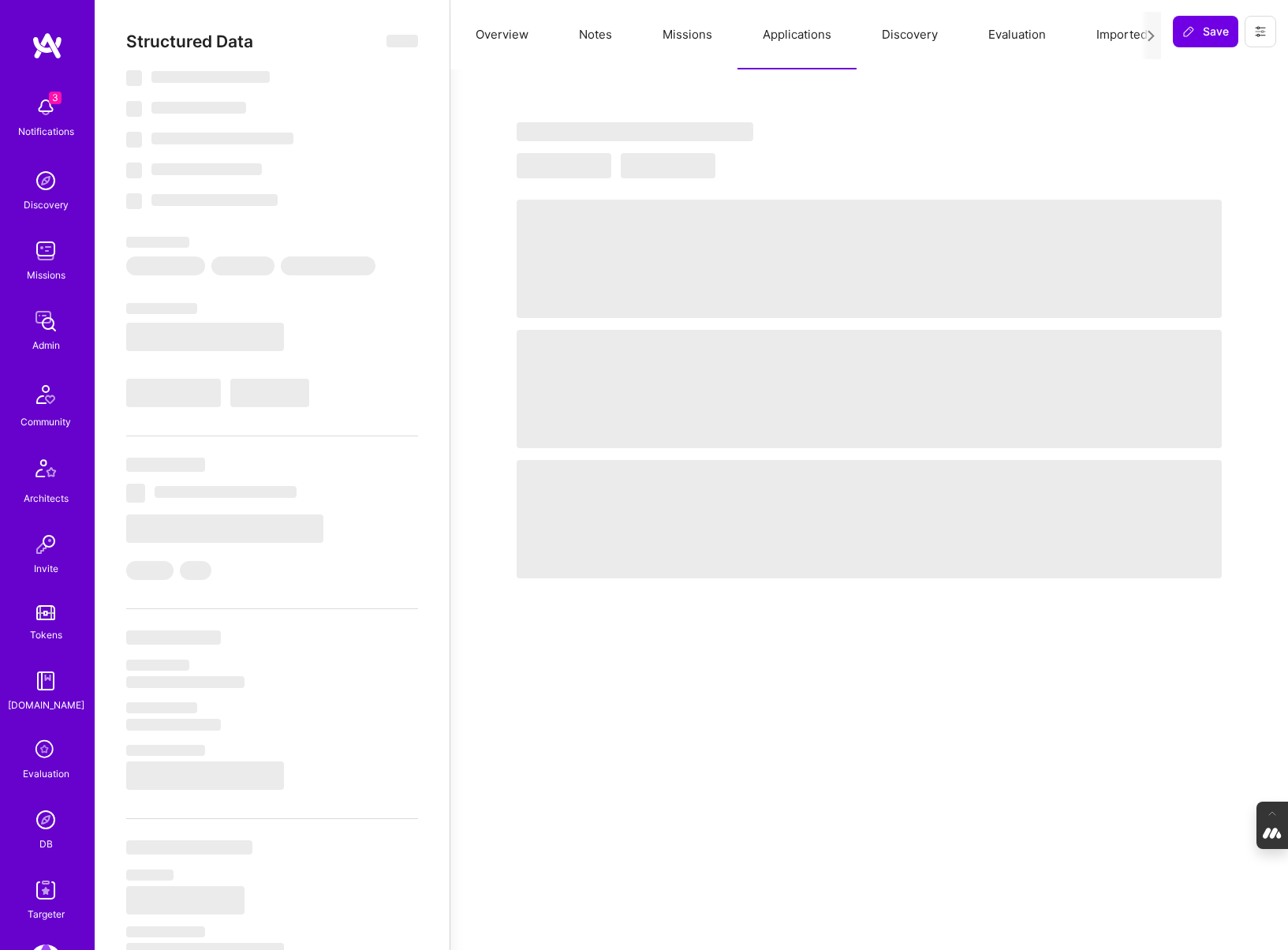
select select "GB"
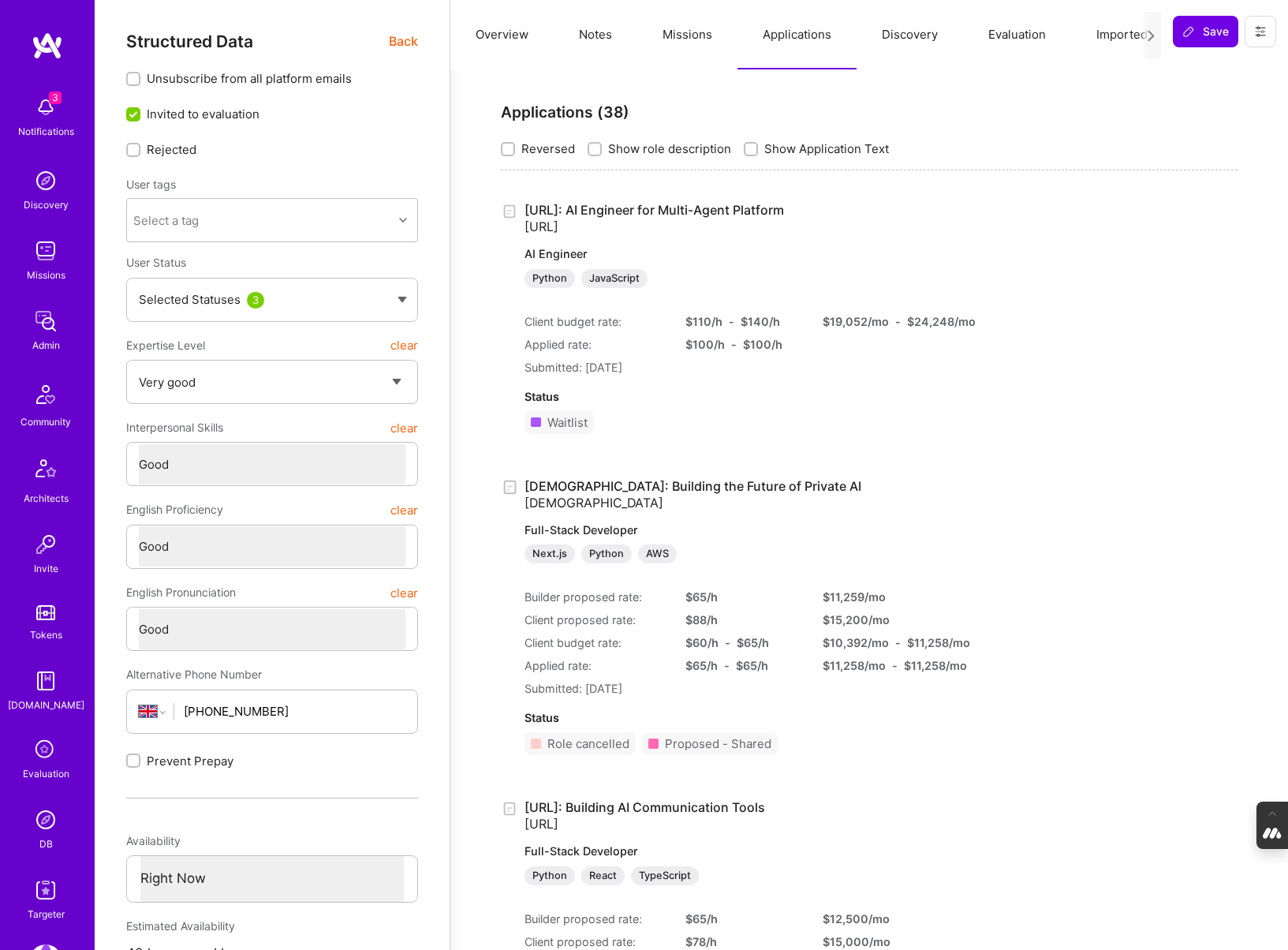
click at [398, 43] on span "Back" at bounding box center [403, 41] width 29 height 19
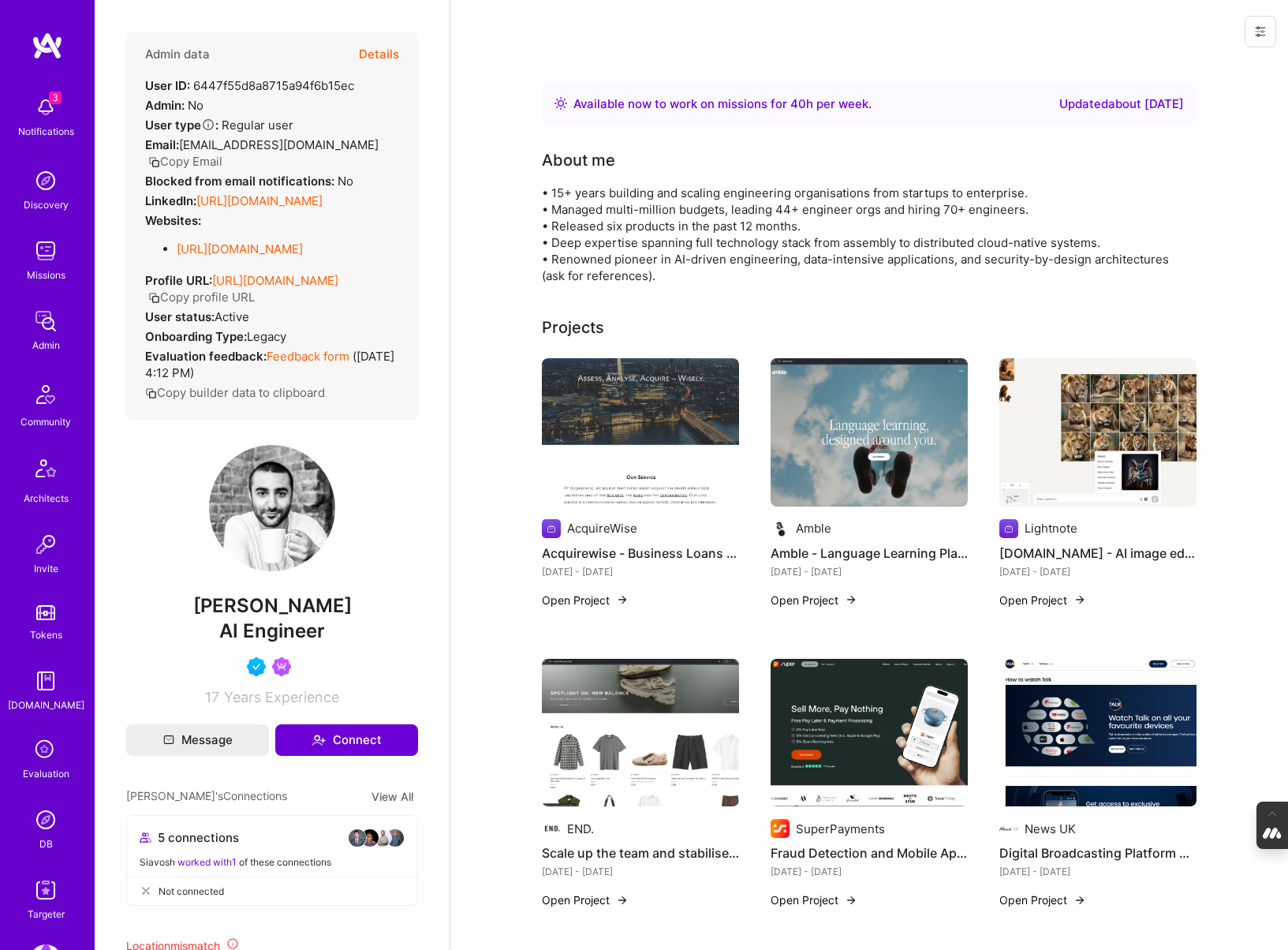
click at [40, 820] on img at bounding box center [45, 819] width 32 height 32
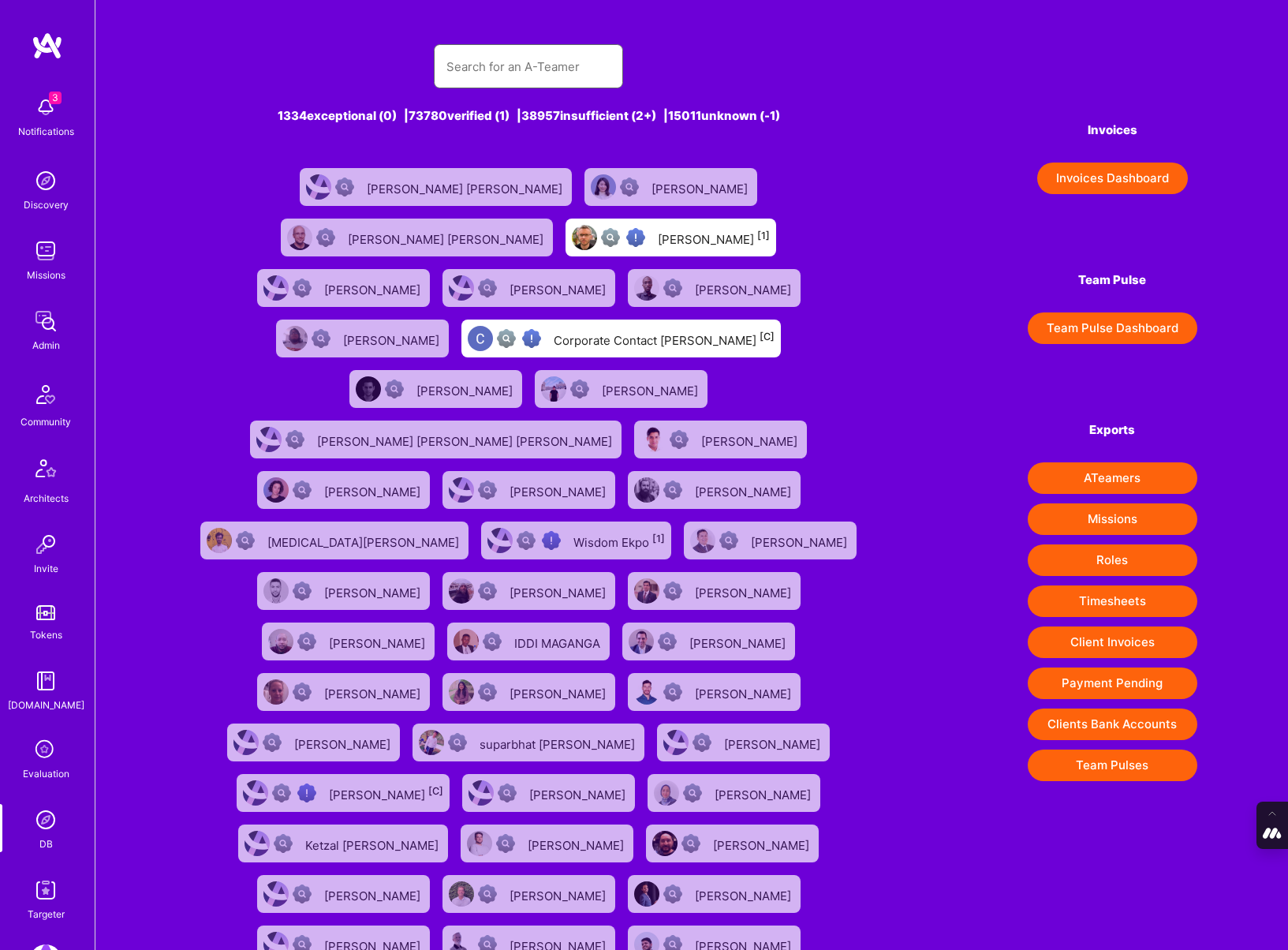
click at [542, 67] on input "text" at bounding box center [528, 67] width 164 height 41
paste input "[PERSON_NAME][EMAIL_ADDRESS][DOMAIN_NAME]"
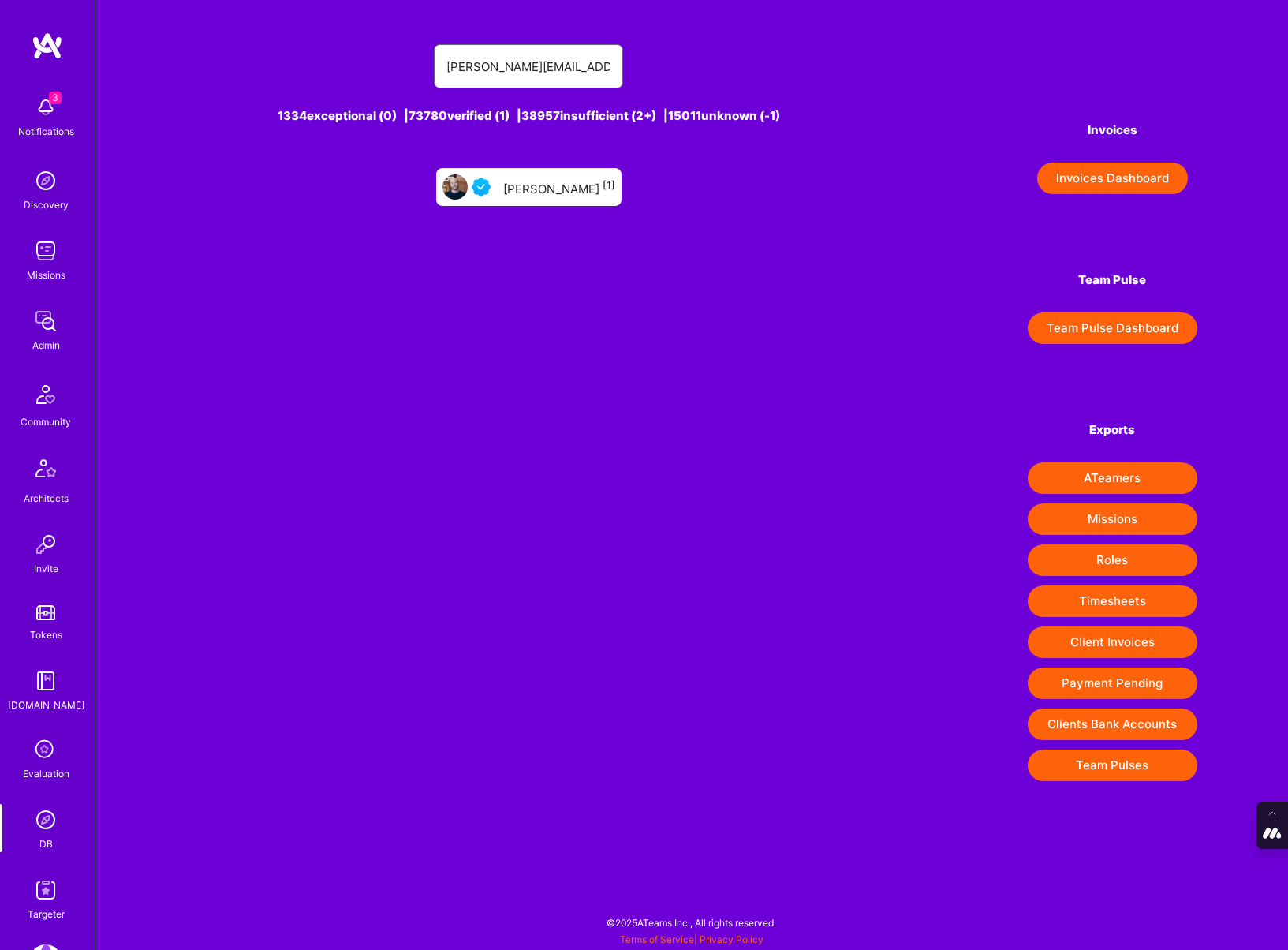
type input "[PERSON_NAME][EMAIL_ADDRESS][DOMAIN_NAME]"
click at [559, 189] on div "[PERSON_NAME] [1]" at bounding box center [559, 187] width 112 height 20
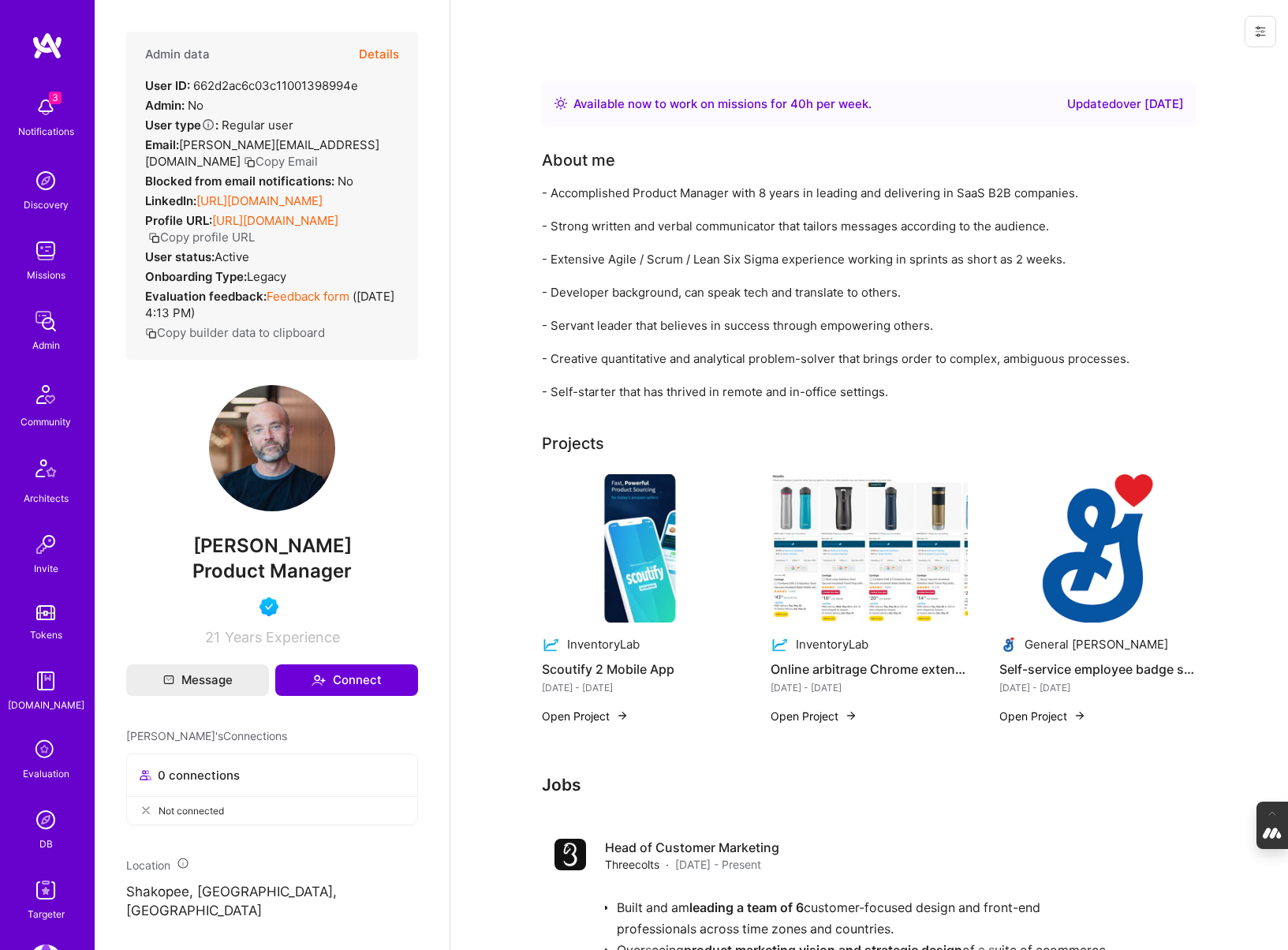
click at [381, 50] on button "Details" at bounding box center [379, 54] width 41 height 45
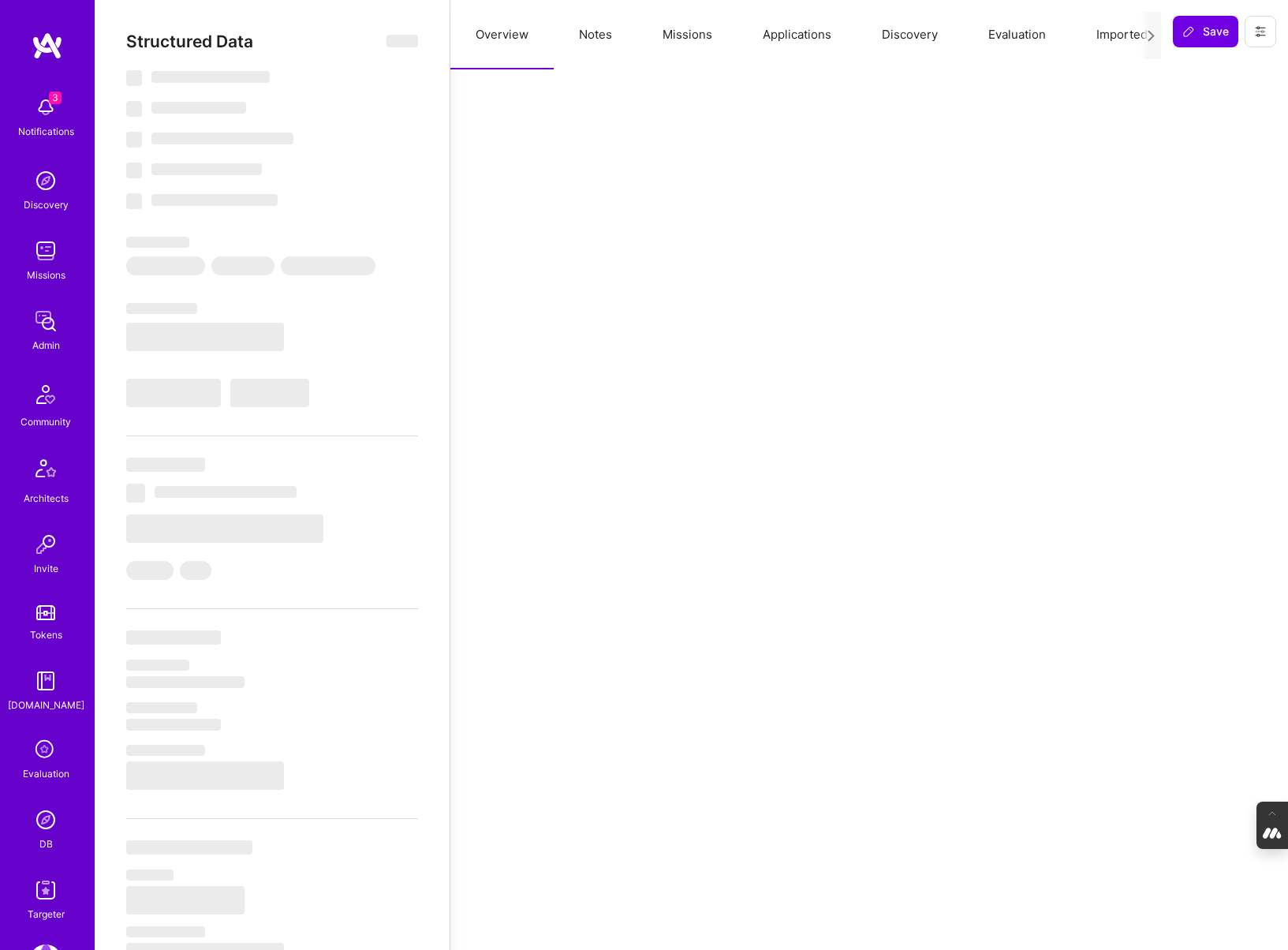
click at [1025, 32] on button "Evaluation" at bounding box center [1017, 35] width 108 height 70
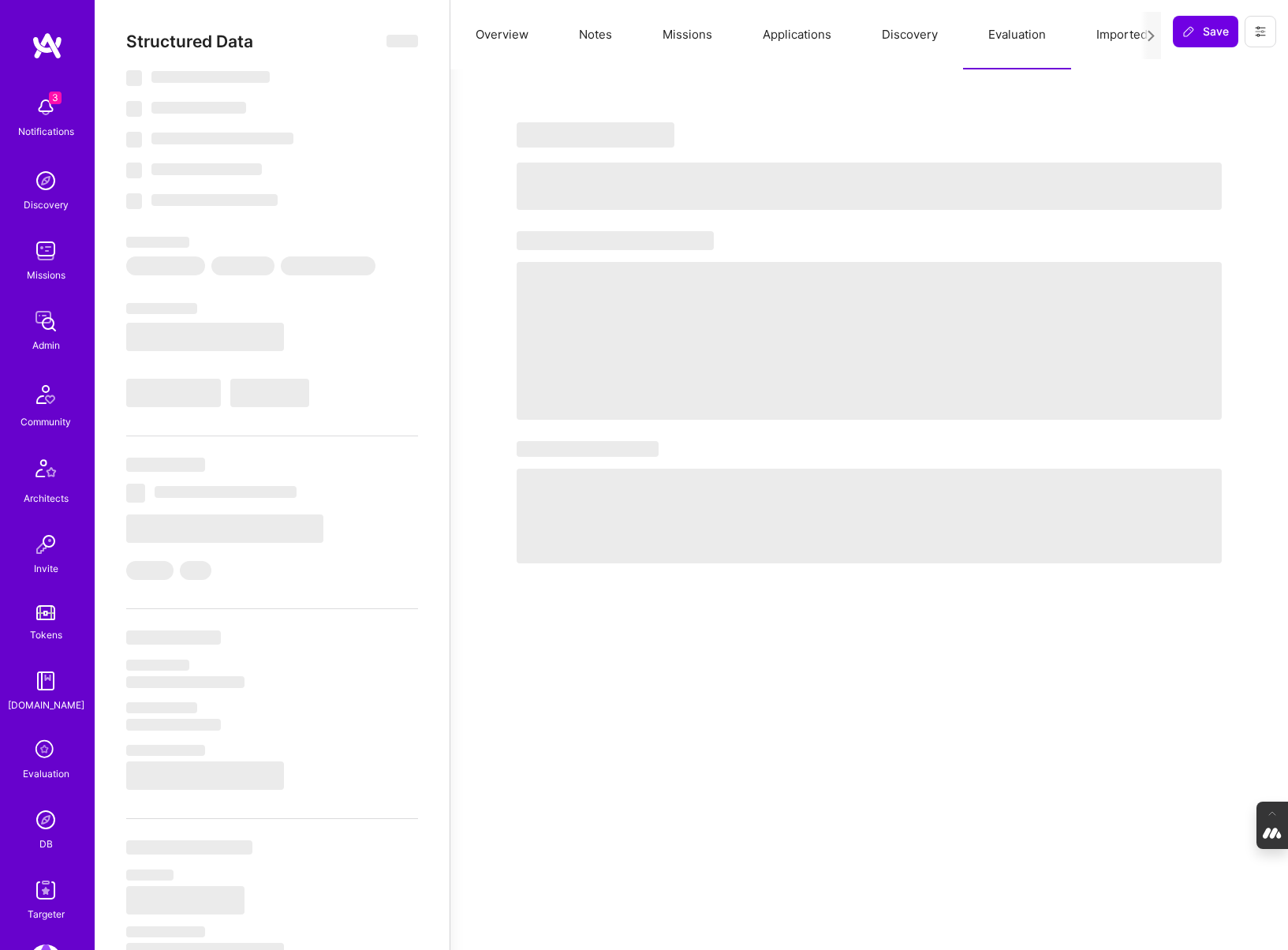
type textarea "x"
select select "Right Now"
select select "4"
select select "7"
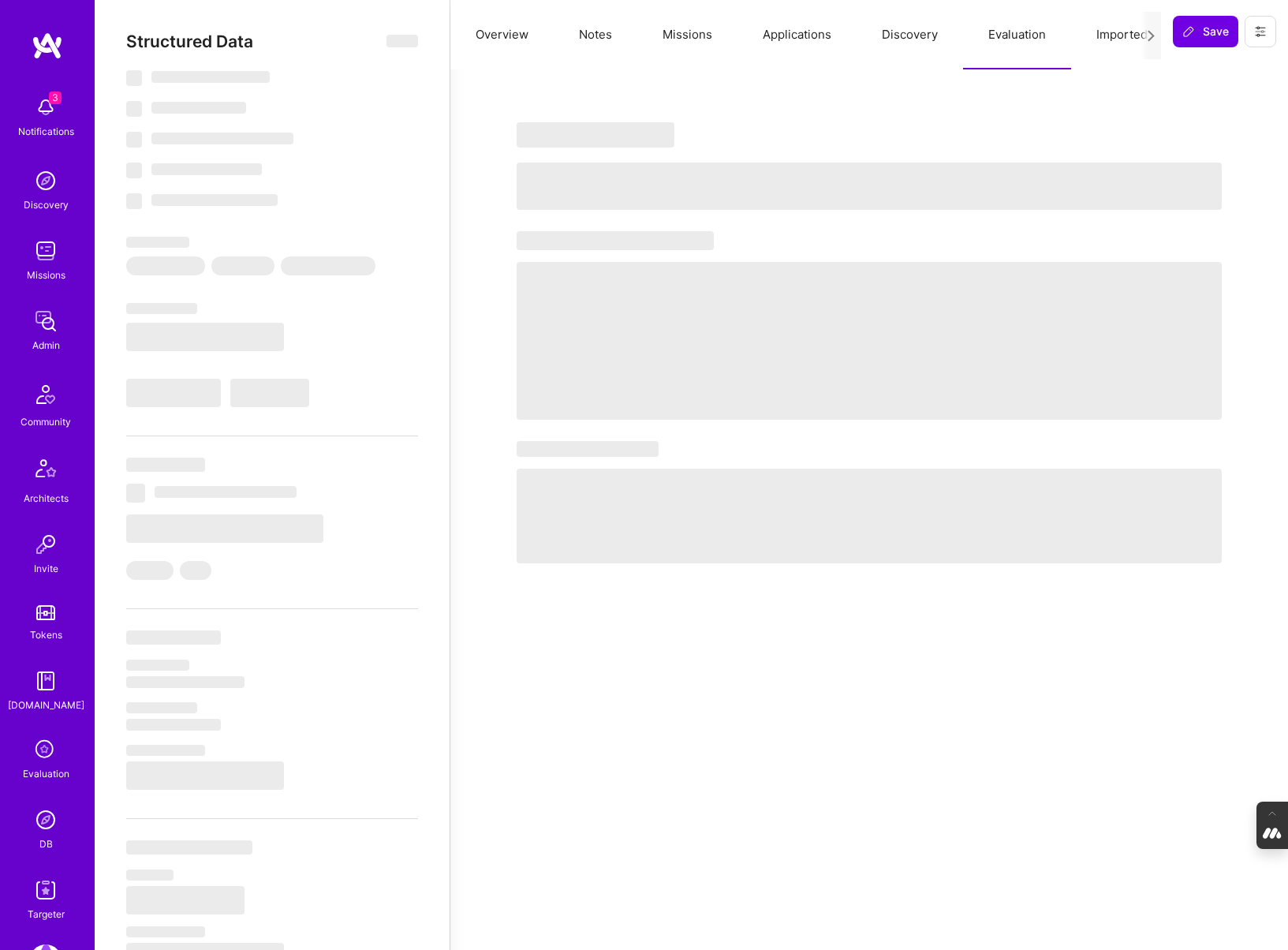
select select "7"
select select "US"
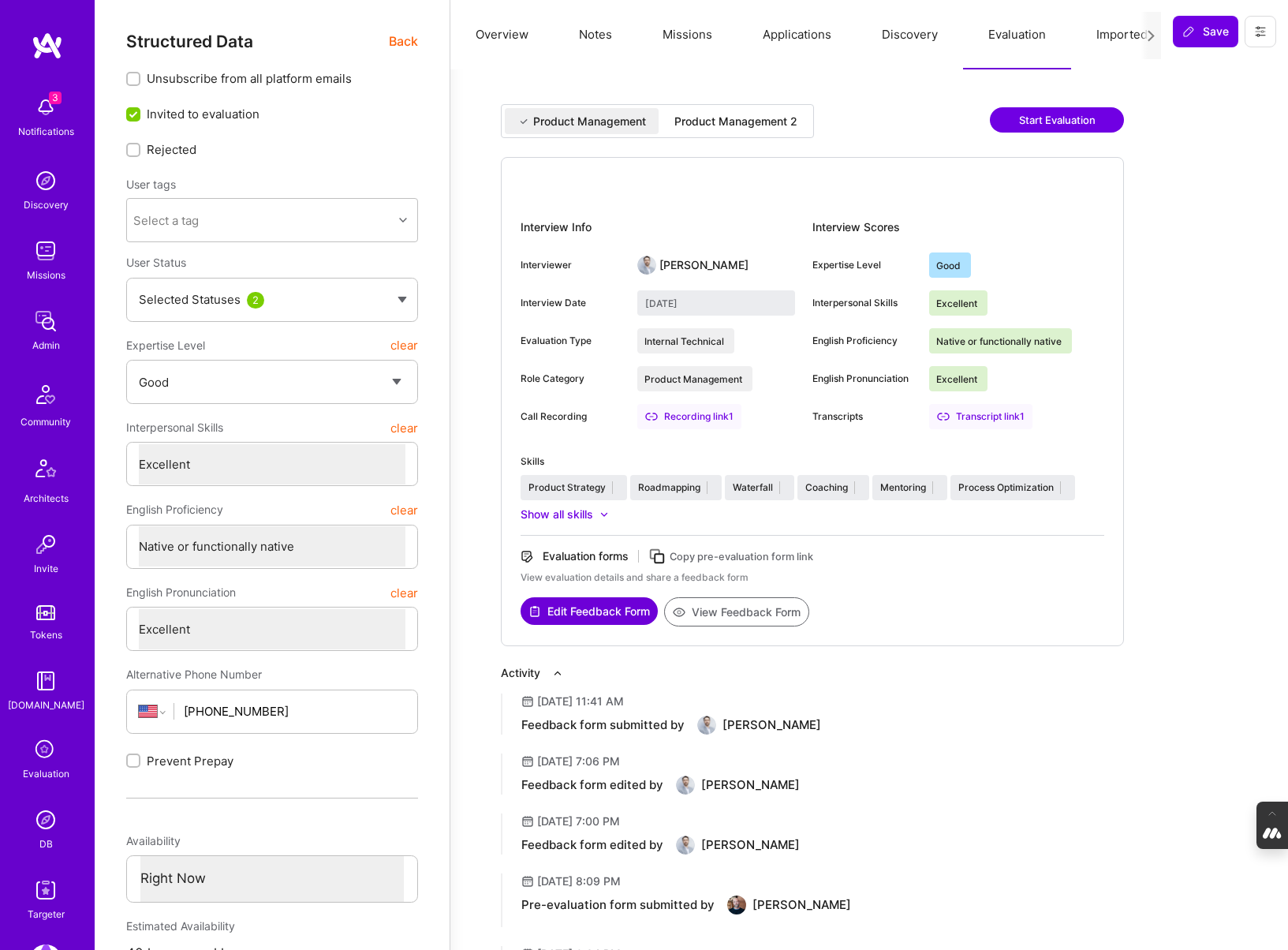
click at [743, 102] on div "Product Management Product Management 2 Start Evaluation Interview Info Intervi…" at bounding box center [869, 609] width 800 height 1041
click at [743, 125] on div "Product Management 2" at bounding box center [736, 121] width 123 height 15
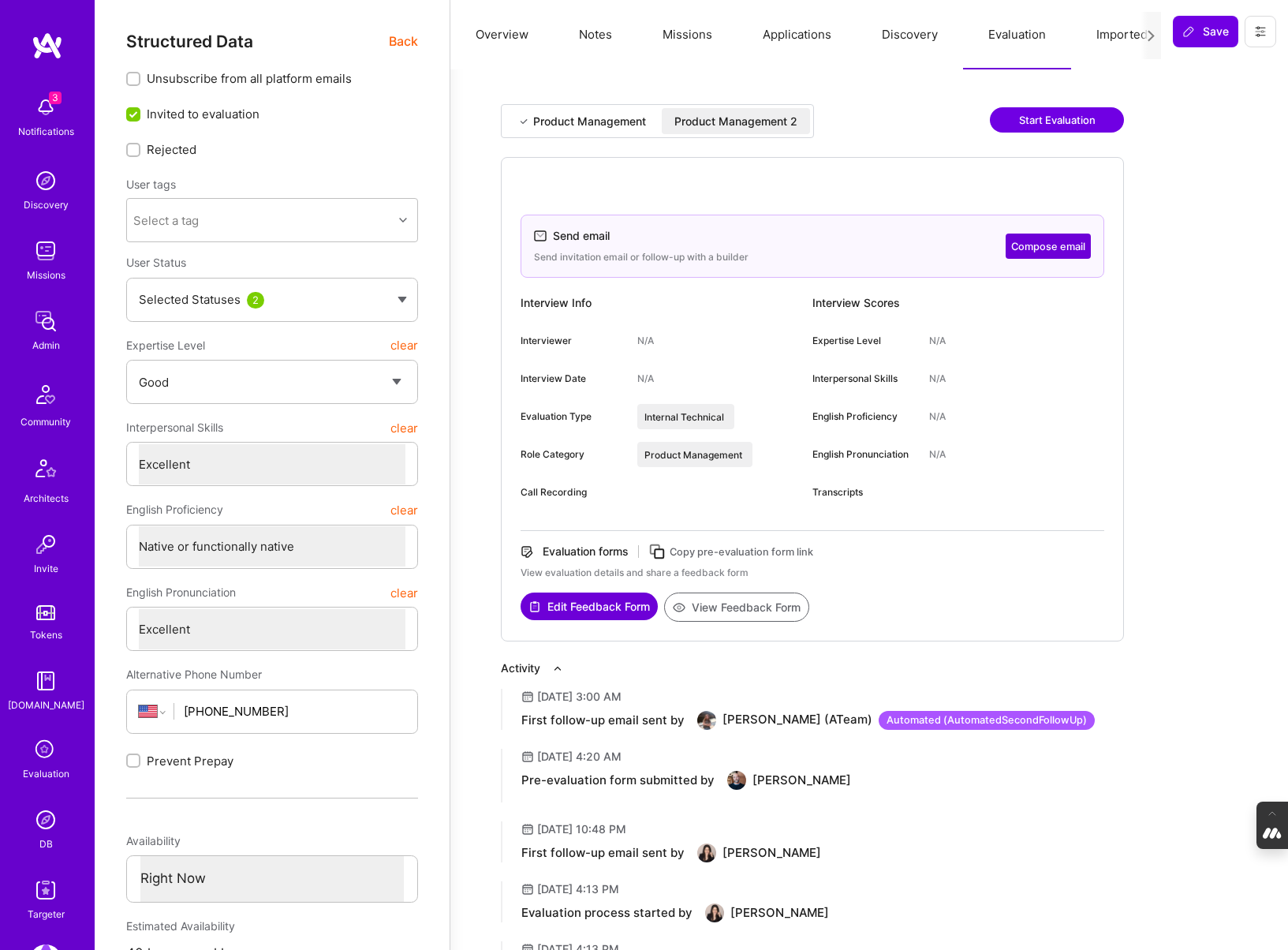
click at [660, 552] on icon at bounding box center [657, 552] width 18 height 18
click at [1264, 29] on icon at bounding box center [1260, 32] width 13 height 13
click at [1200, 65] on button "Login as [PERSON_NAME]" at bounding box center [1192, 67] width 166 height 41
